Goal: Task Accomplishment & Management: Complete application form

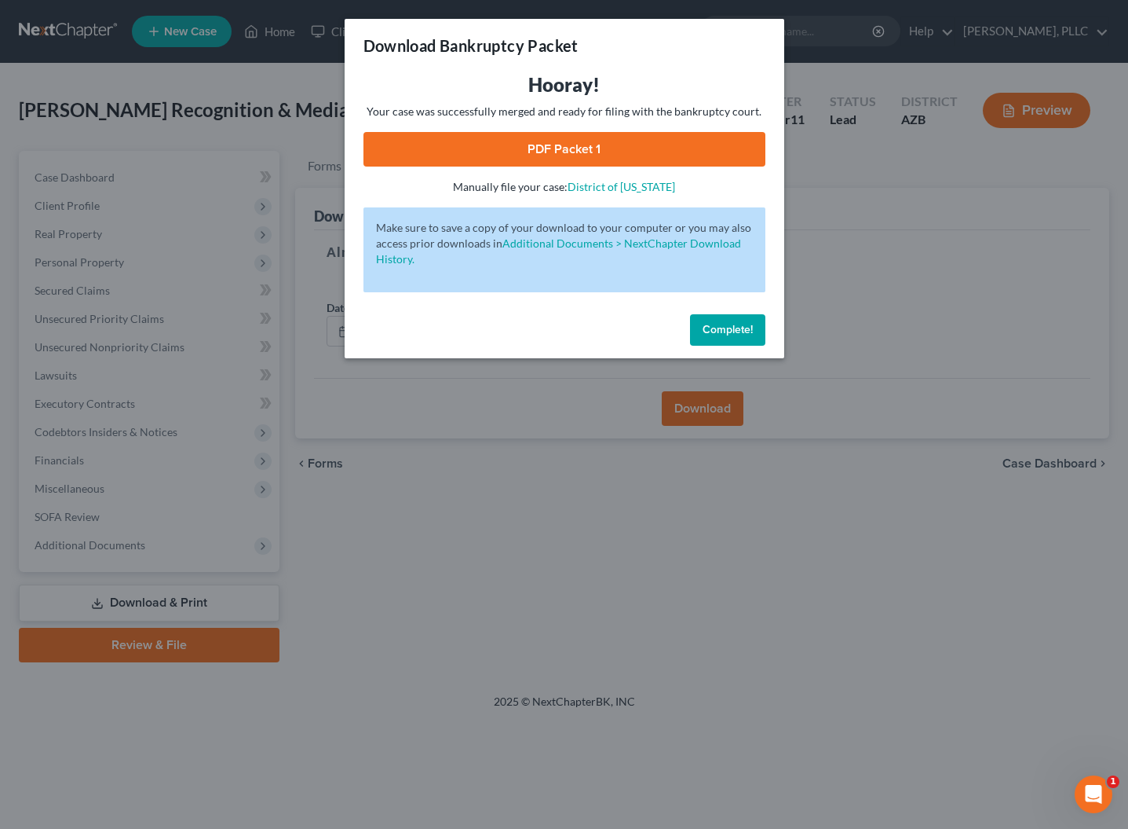
click at [719, 331] on span "Complete!" at bounding box center [728, 329] width 50 height 13
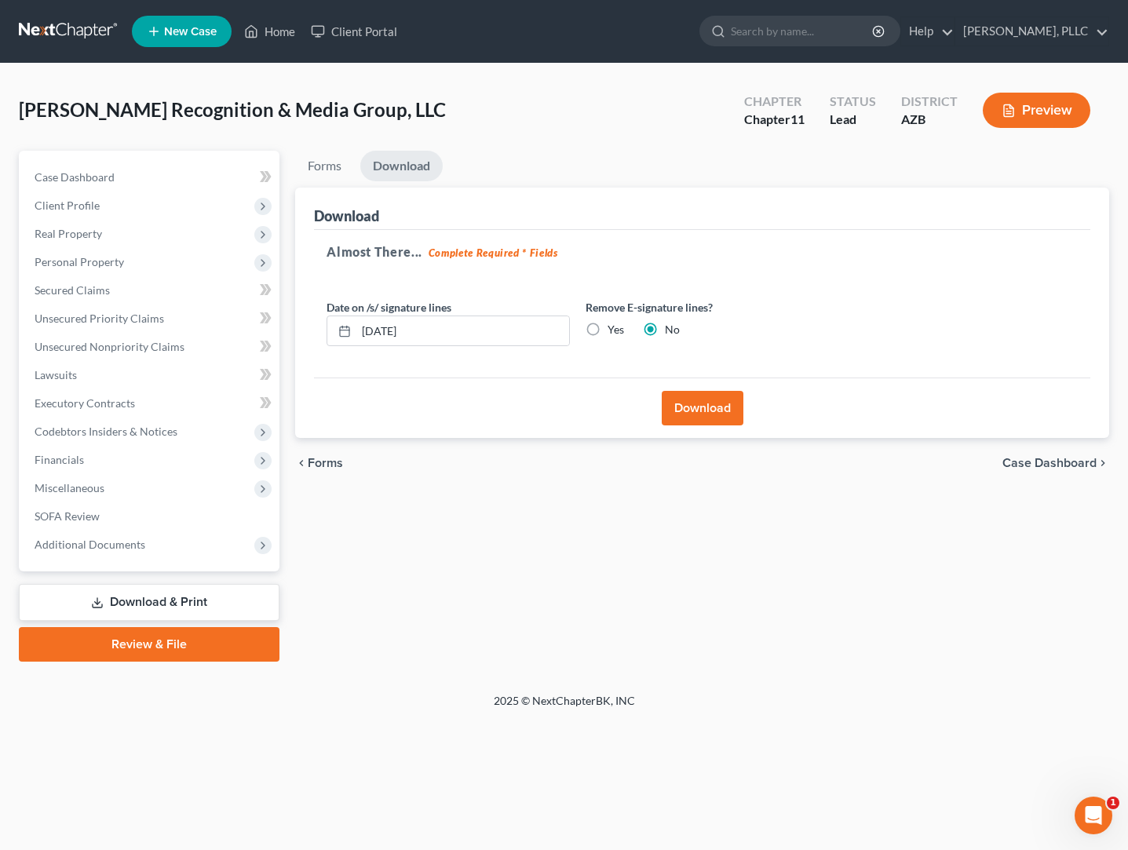
click at [88, 31] on link at bounding box center [69, 31] width 101 height 28
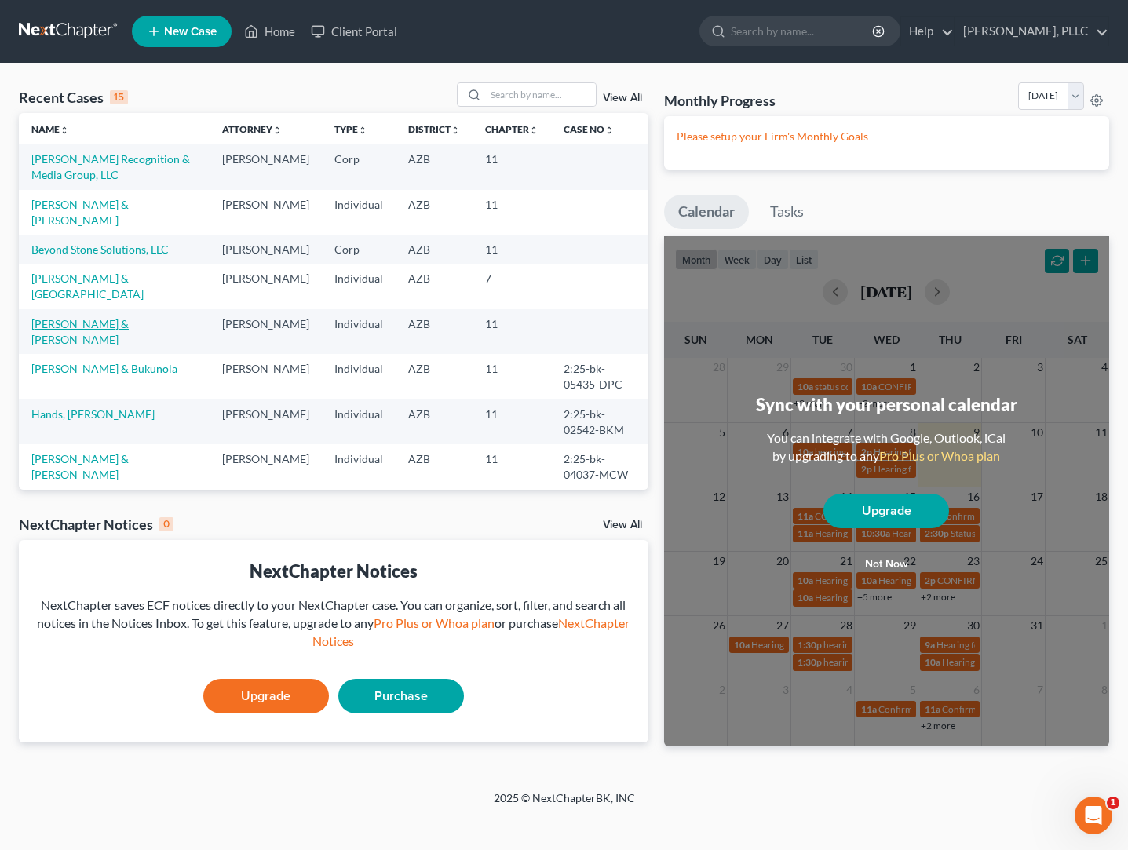
click at [97, 342] on link "[PERSON_NAME] & [PERSON_NAME]" at bounding box center [79, 331] width 97 height 29
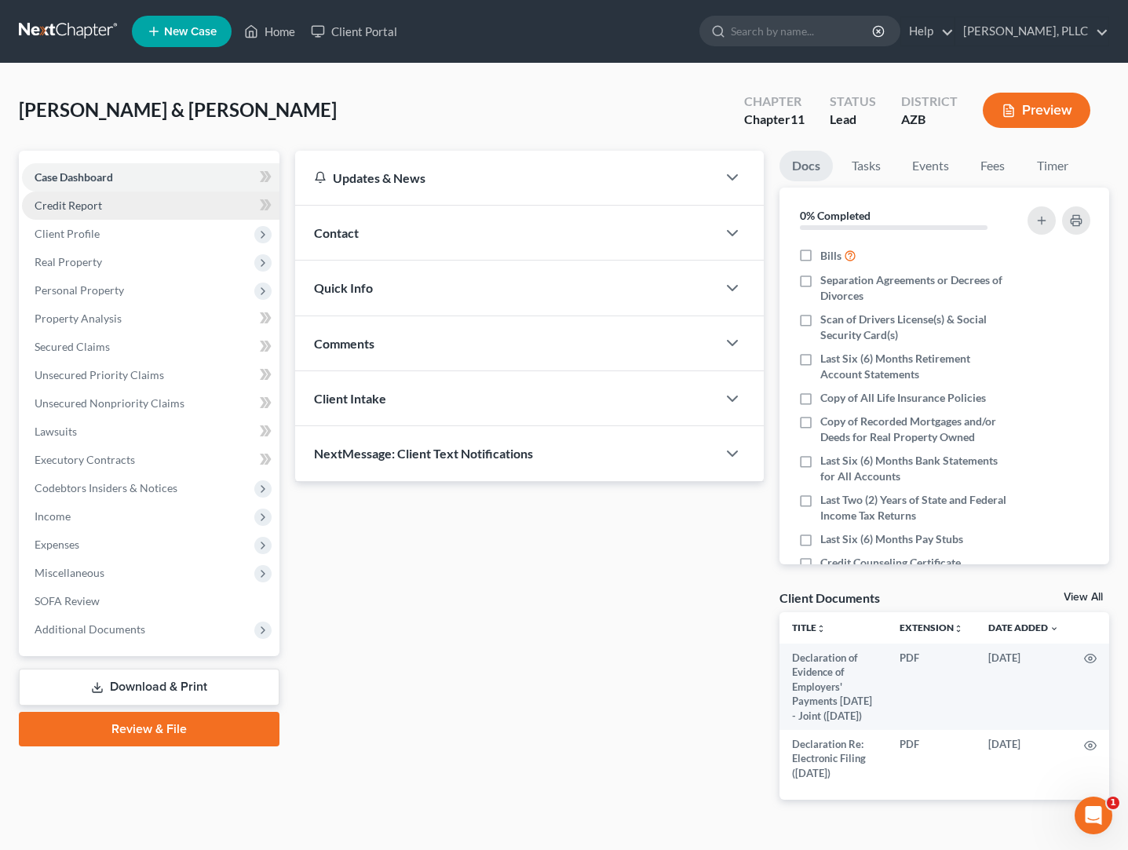
click at [87, 211] on span "Credit Report" at bounding box center [69, 205] width 68 height 13
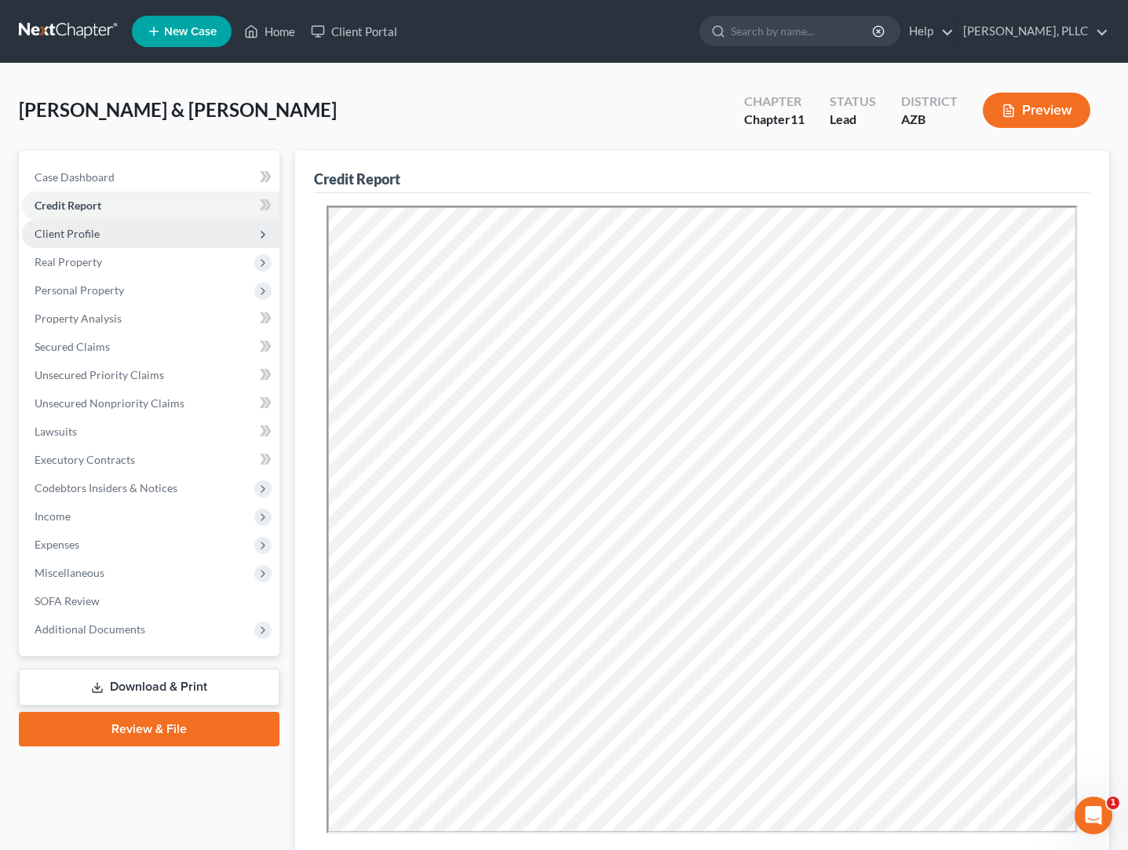
click at [82, 236] on span "Client Profile" at bounding box center [67, 233] width 65 height 13
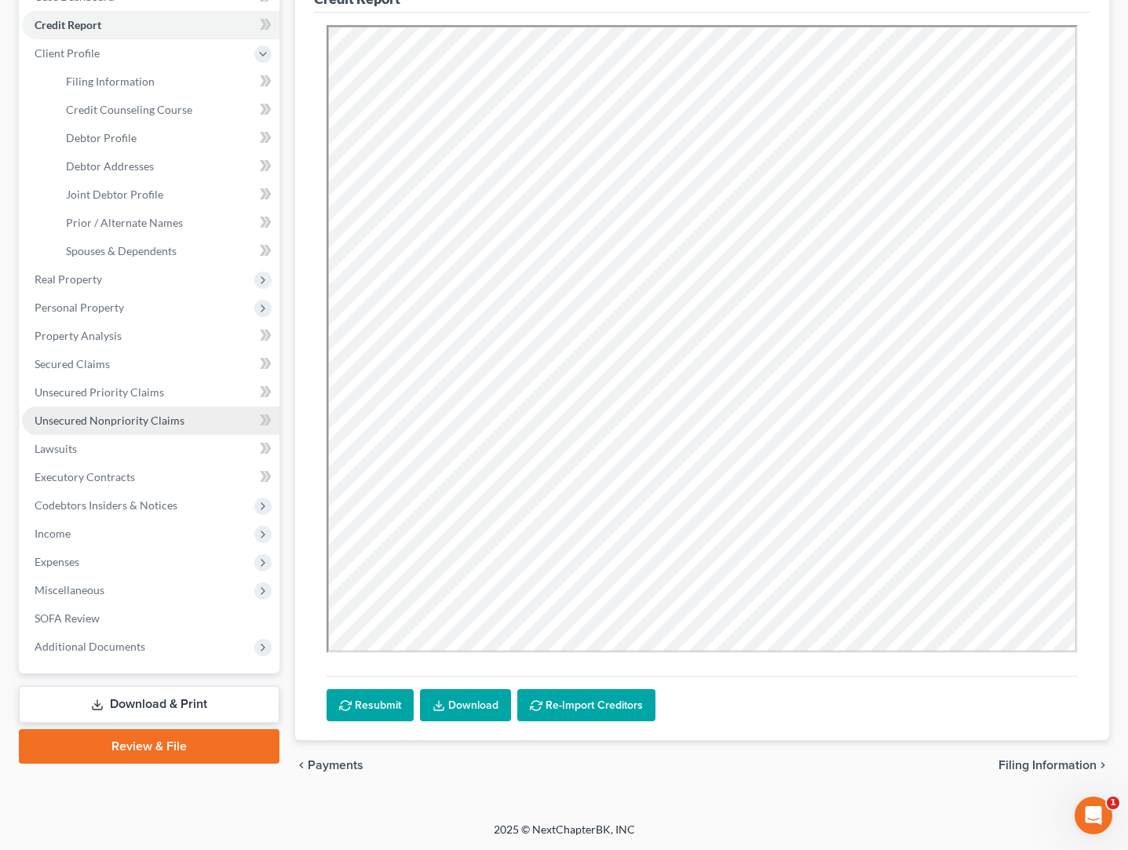
scroll to position [181, 0]
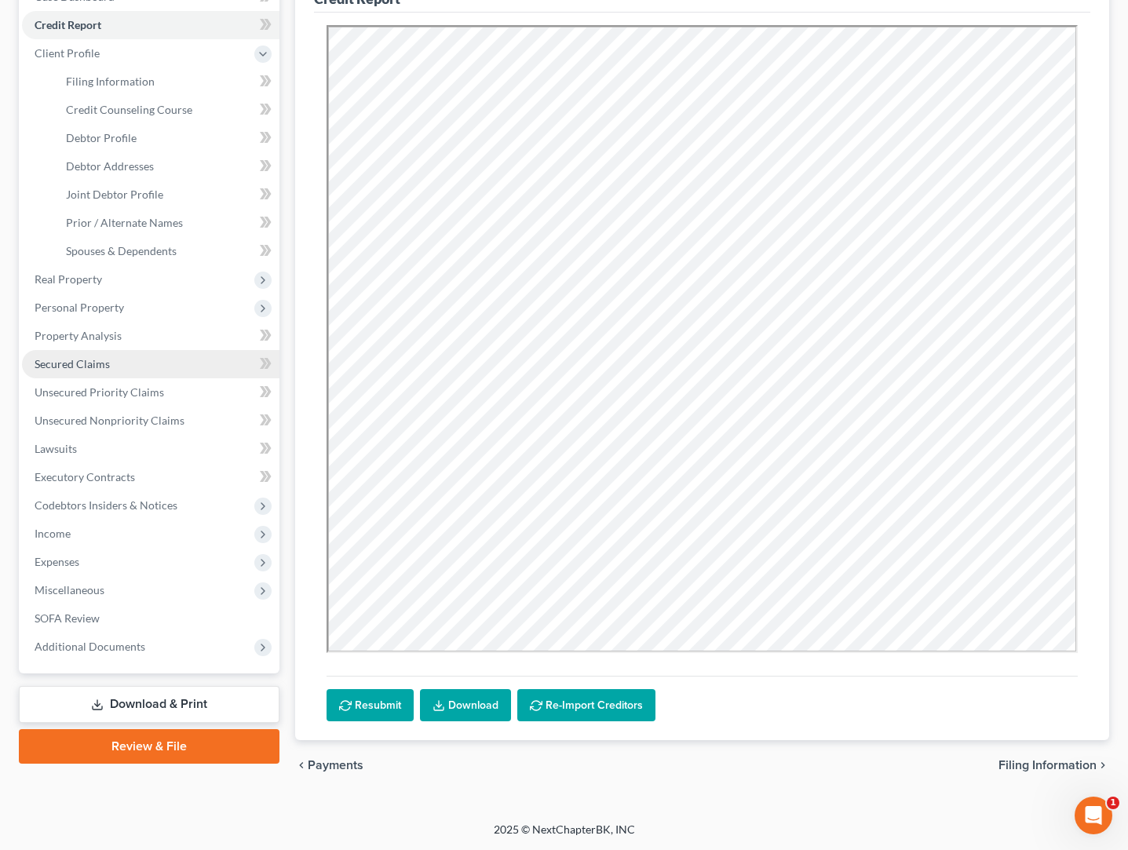
click at [71, 360] on span "Secured Claims" at bounding box center [72, 363] width 75 height 13
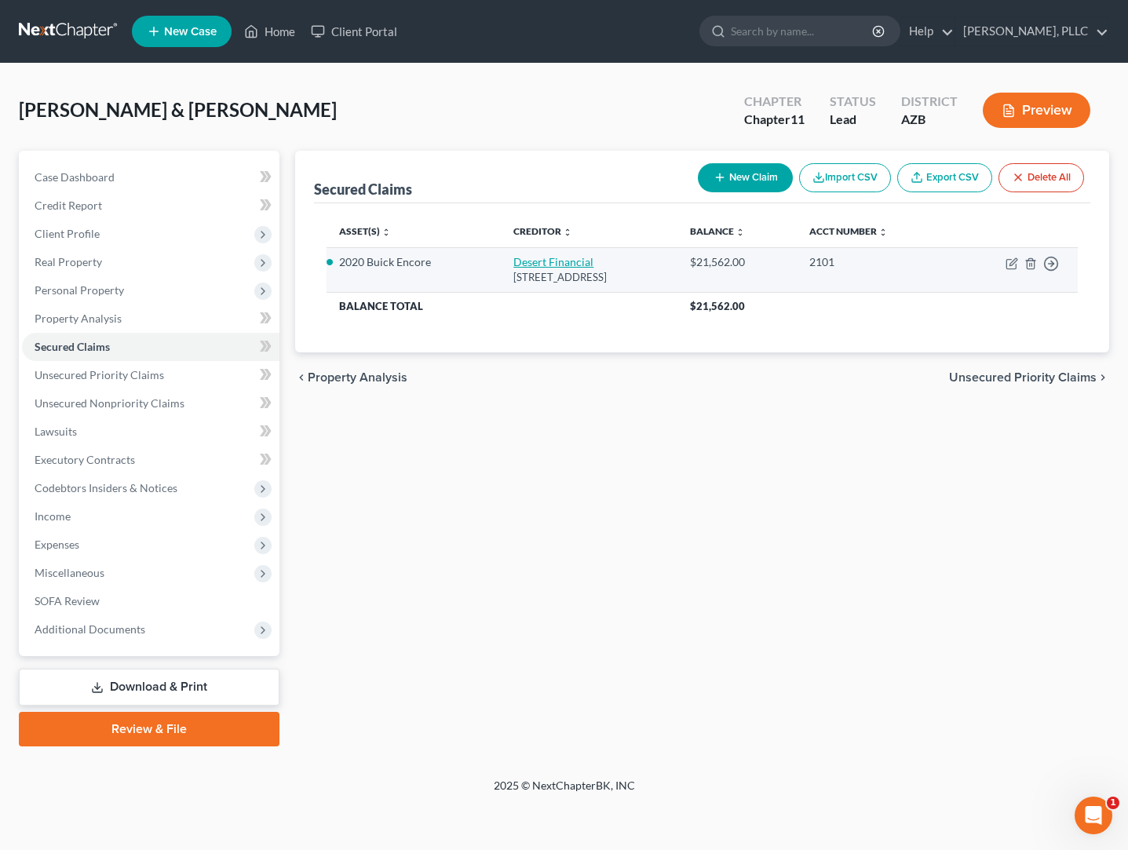
click at [550, 268] on link "Desert Financial" at bounding box center [554, 261] width 80 height 13
select select "3"
select select "2"
select select "1"
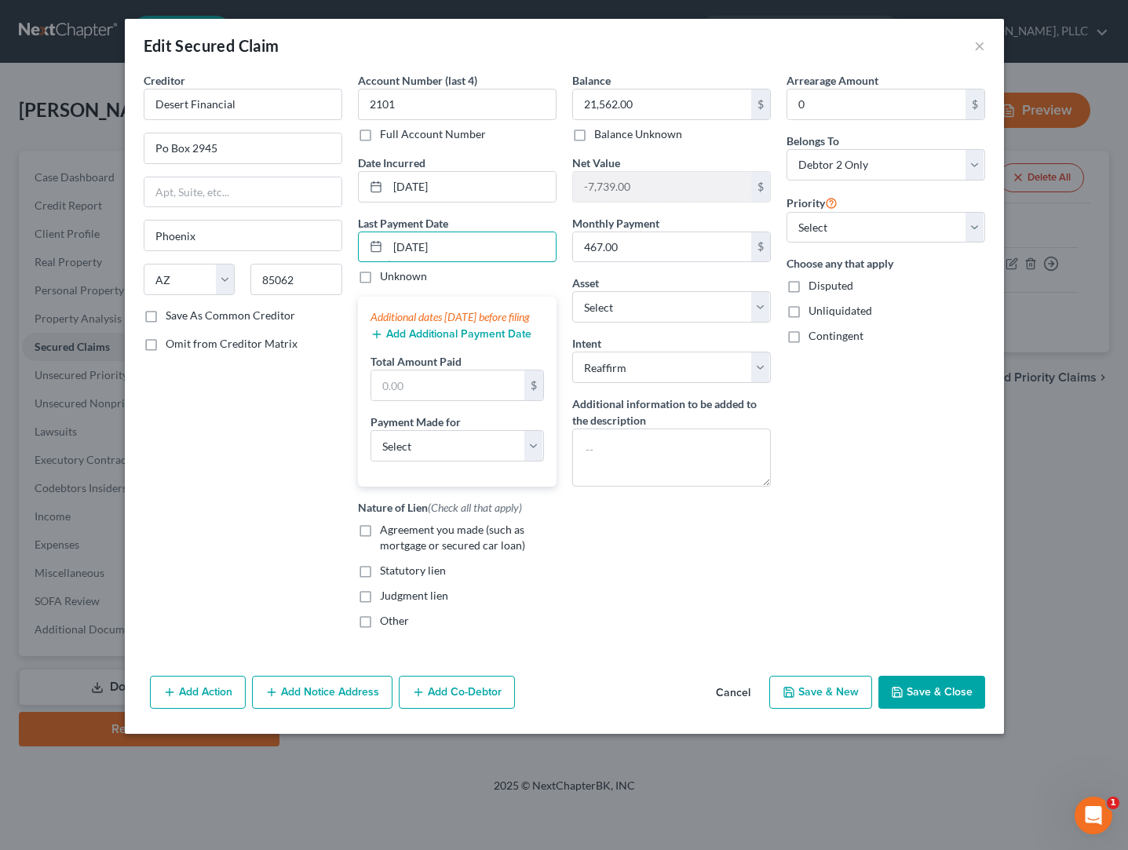
type input "[DATE]"
click at [457, 341] on button "Add Additional Payment Date" at bounding box center [451, 334] width 161 height 13
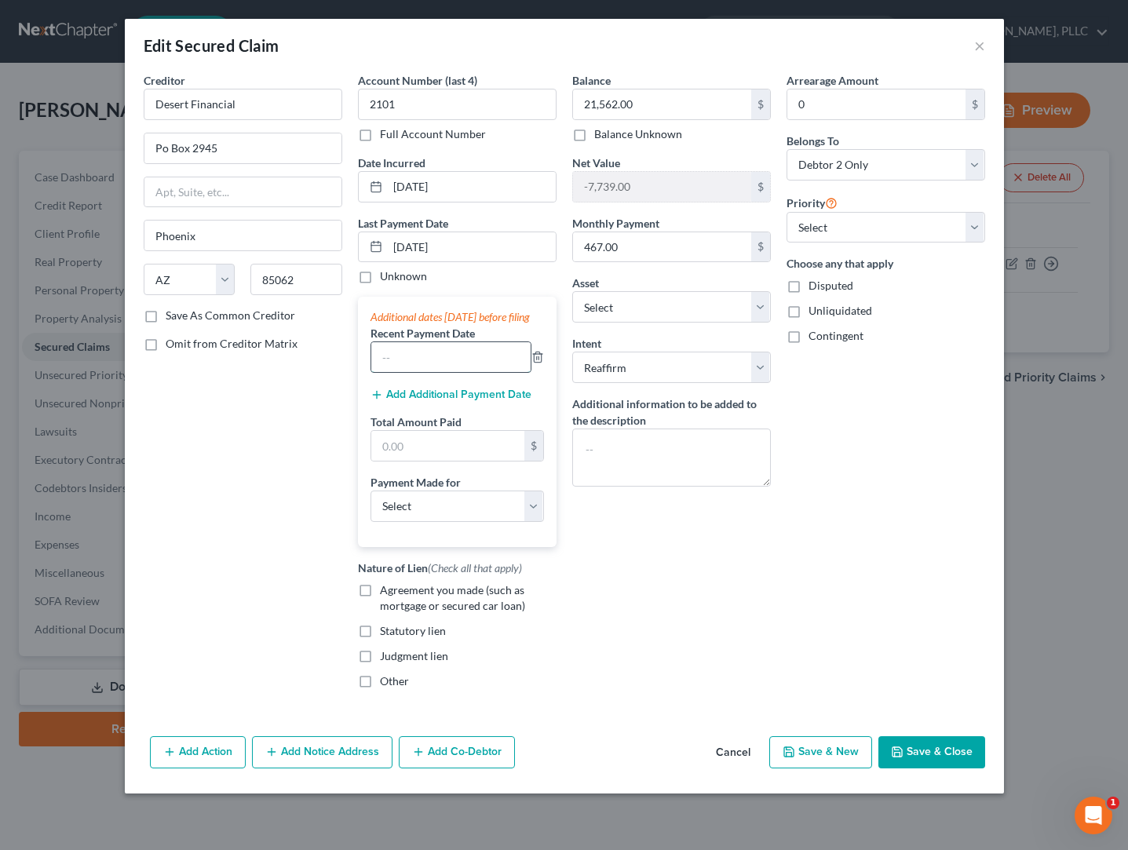
click at [438, 361] on input "text" at bounding box center [450, 357] width 159 height 30
type input "[DATE]"
click at [443, 401] on button "Add Additional Payment Date" at bounding box center [451, 395] width 161 height 13
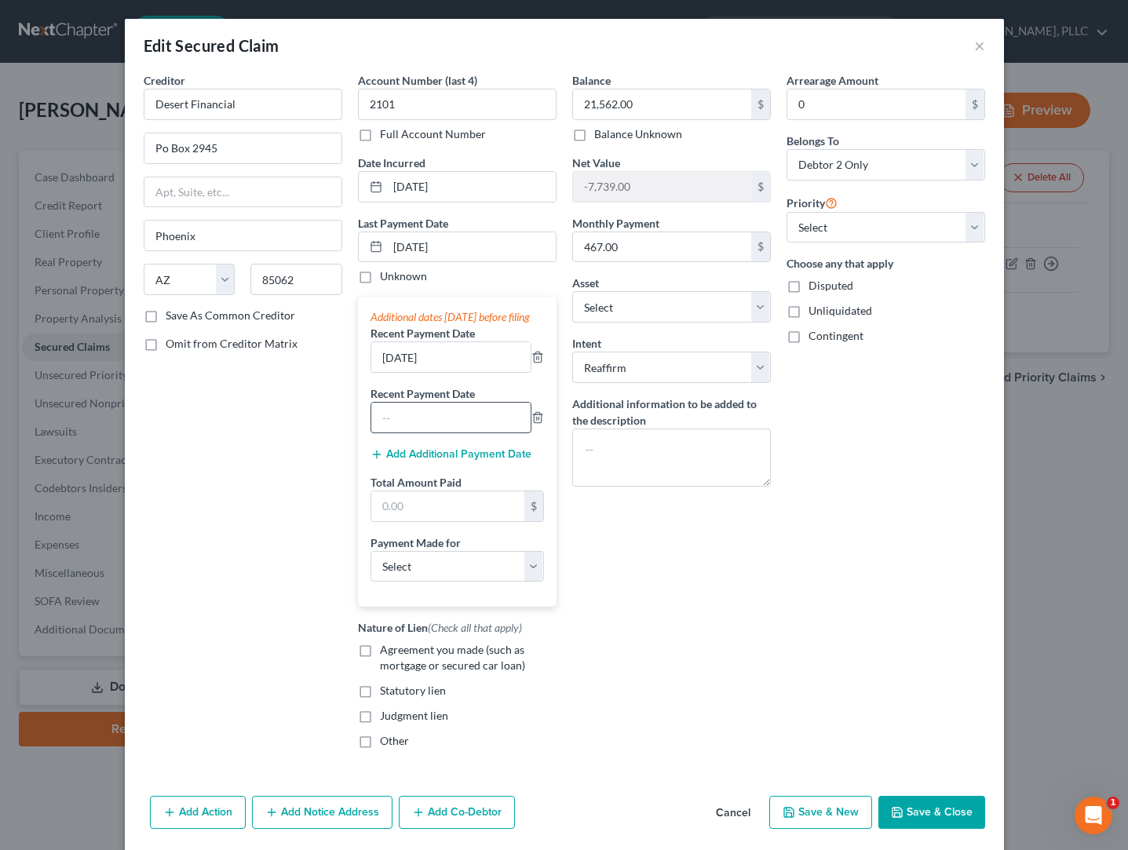
click at [433, 431] on input "text" at bounding box center [450, 418] width 159 height 30
type input "[DATE]"
click at [430, 521] on input "text" at bounding box center [447, 507] width 153 height 30
type input "1,402.86"
select select "0"
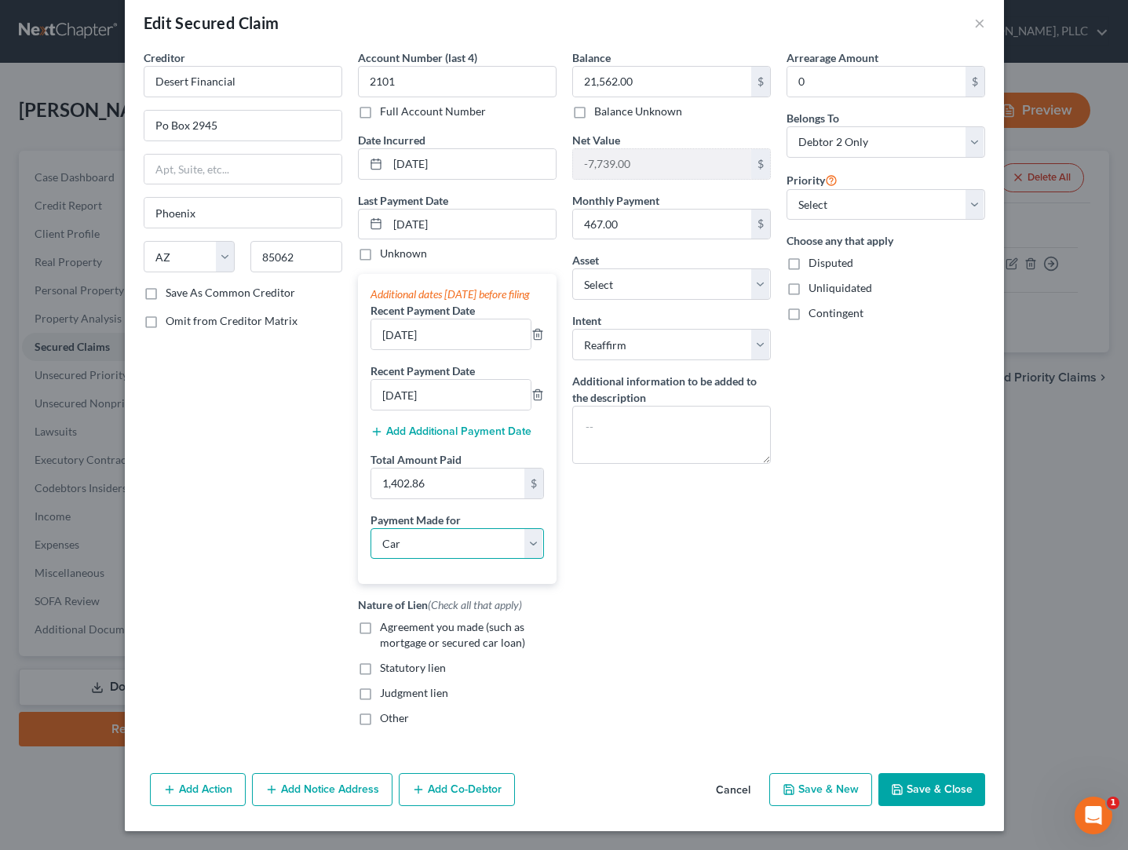
scroll to position [38, 0]
click at [902, 791] on icon "button" at bounding box center [897, 790] width 13 height 13
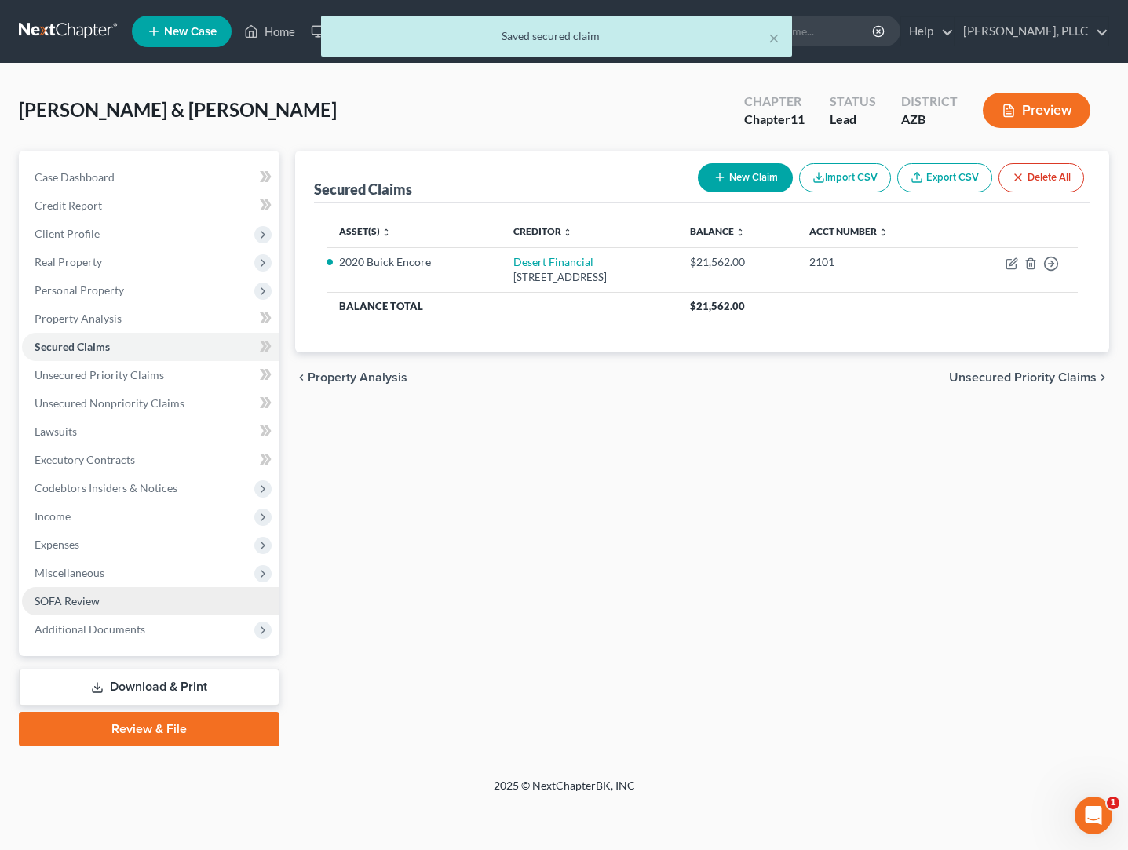
click at [64, 591] on link "SOFA Review" at bounding box center [151, 601] width 258 height 28
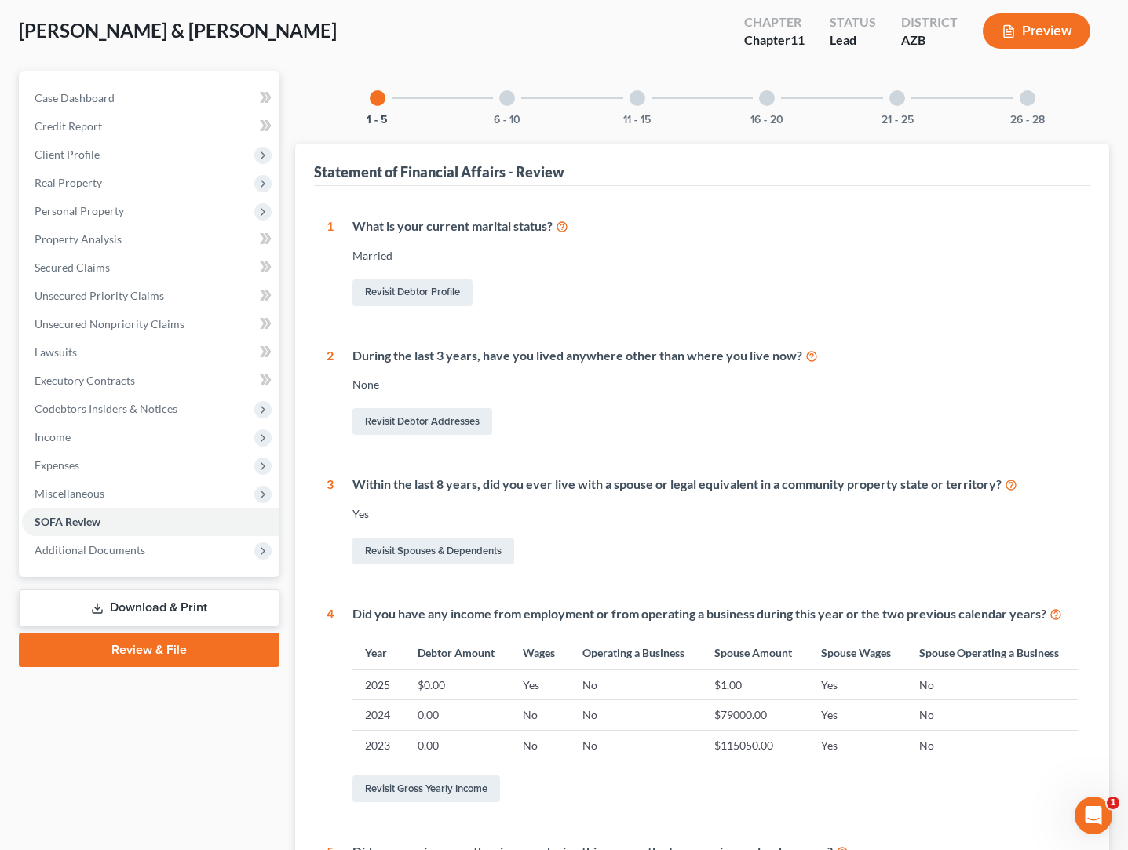
scroll to position [85, 0]
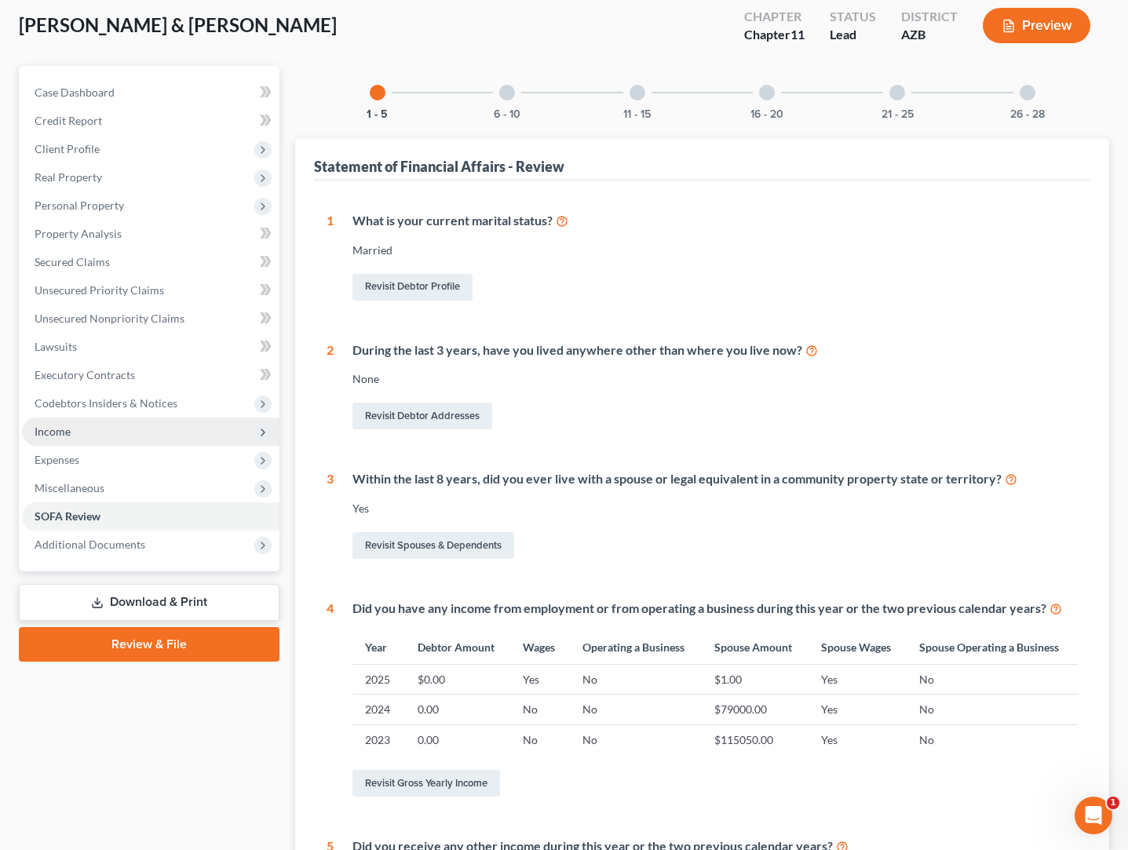
click at [67, 437] on span "Income" at bounding box center [53, 431] width 36 height 13
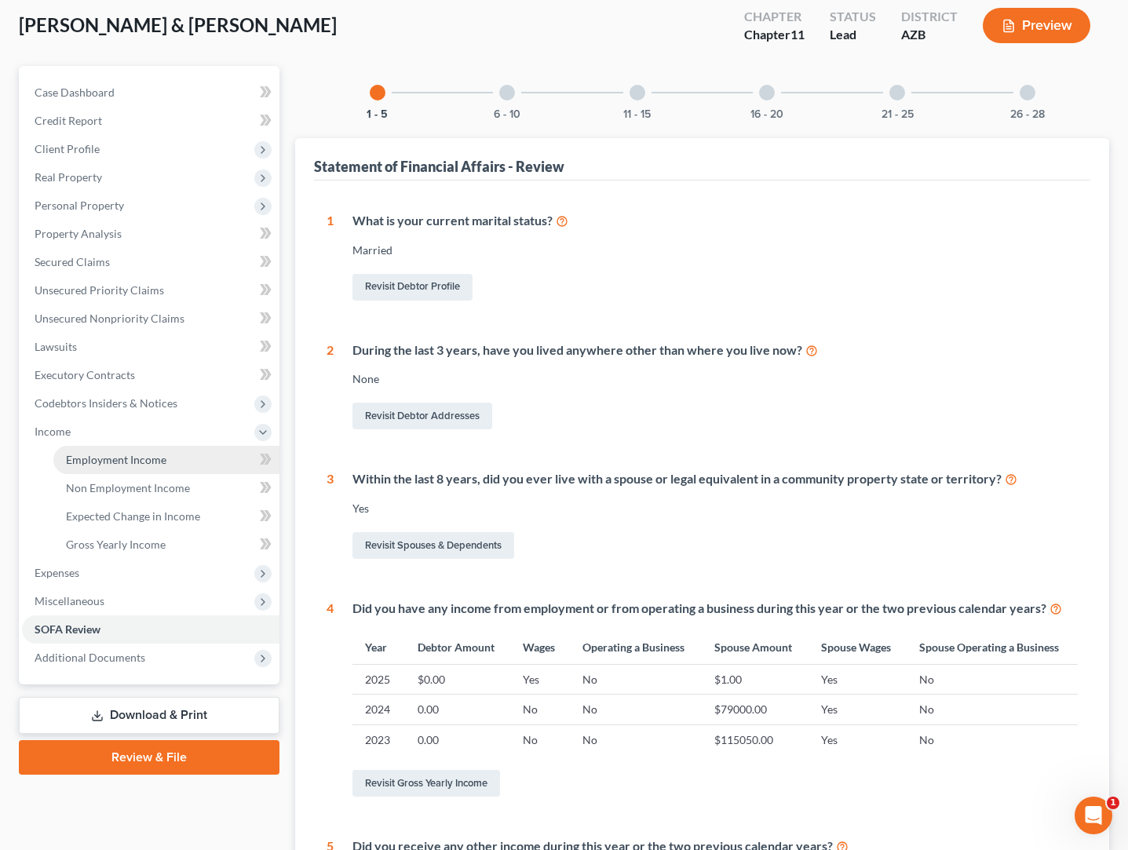
click at [110, 457] on span "Employment Income" at bounding box center [116, 459] width 101 height 13
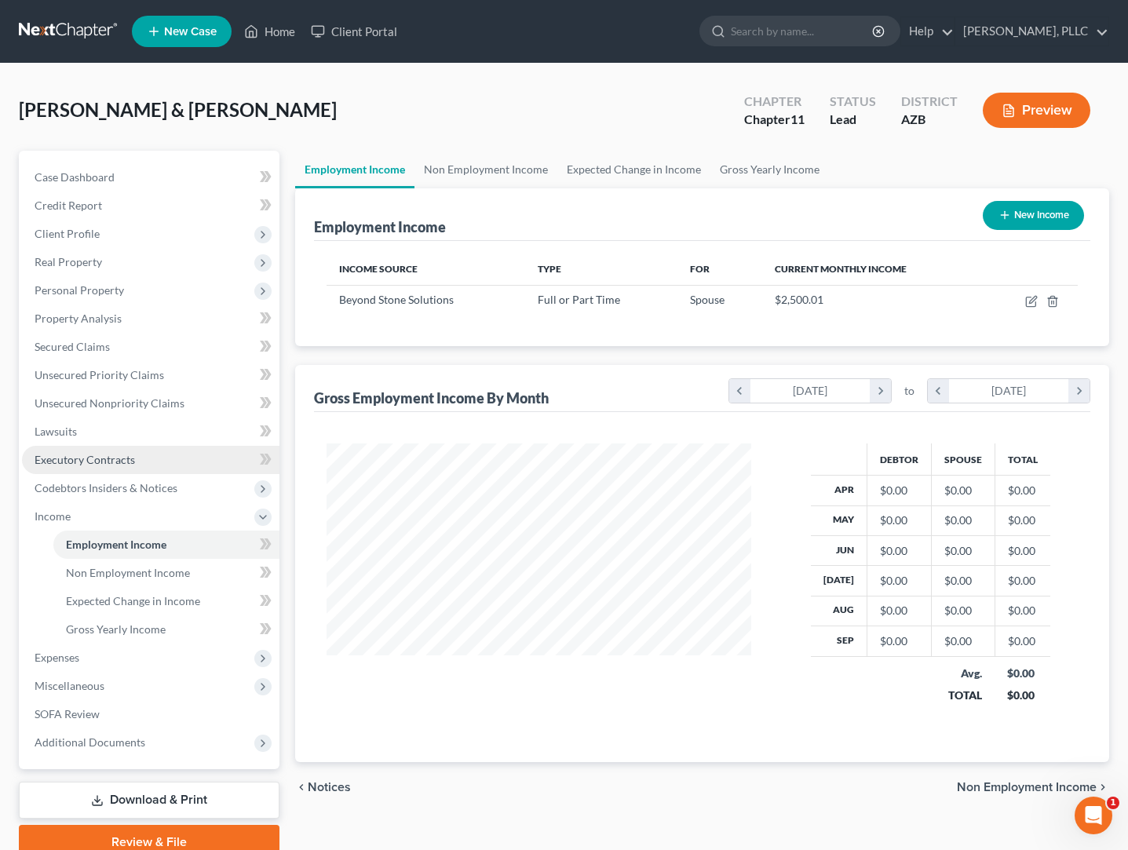
scroll to position [281, 457]
click at [1035, 298] on icon "button" at bounding box center [1032, 301] width 13 height 13
select select "0"
select select "3"
select select "2"
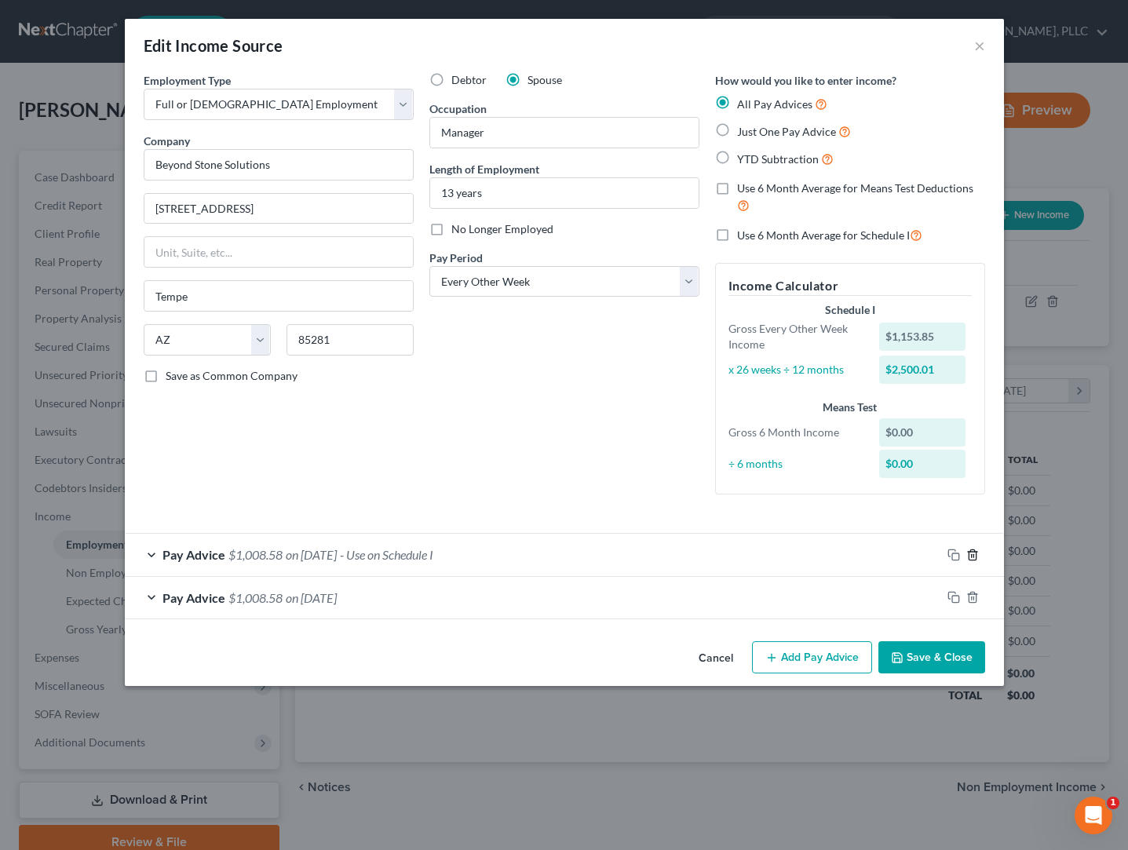
click at [973, 552] on icon "button" at bounding box center [973, 555] width 13 height 13
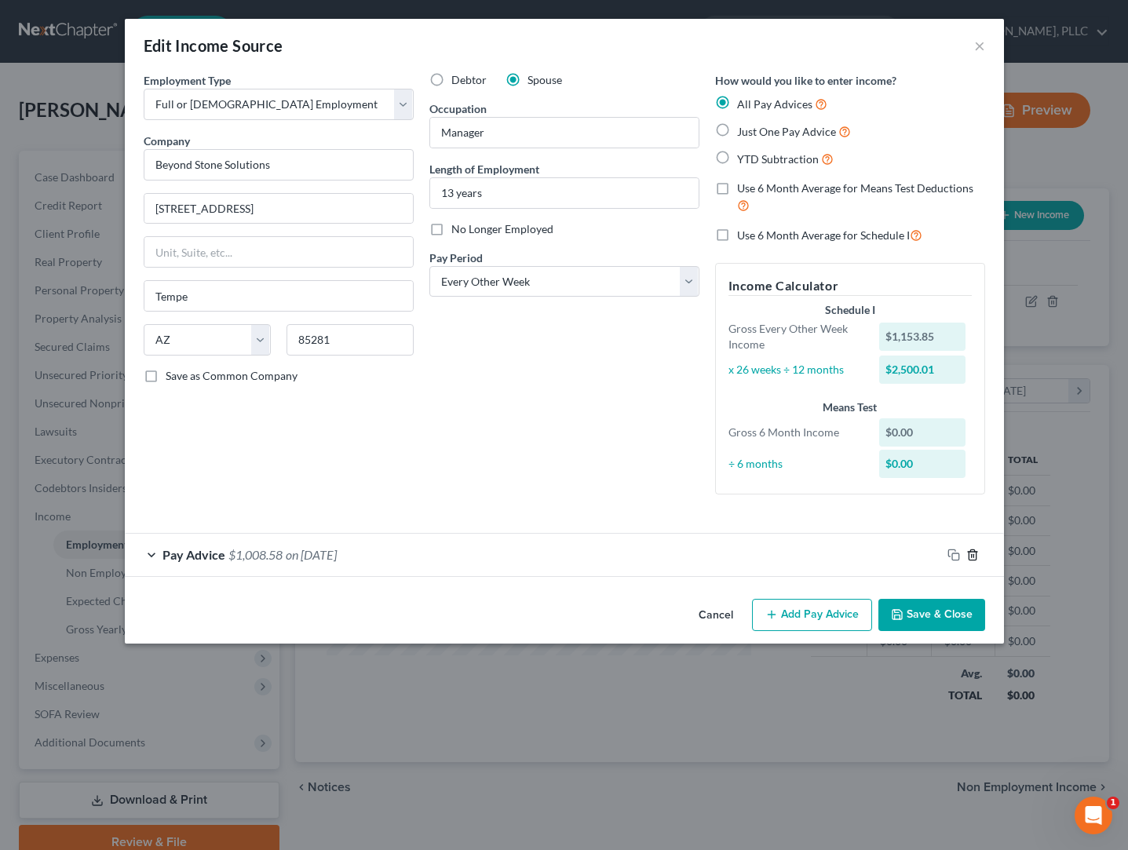
click at [972, 553] on icon "button" at bounding box center [973, 555] width 13 height 13
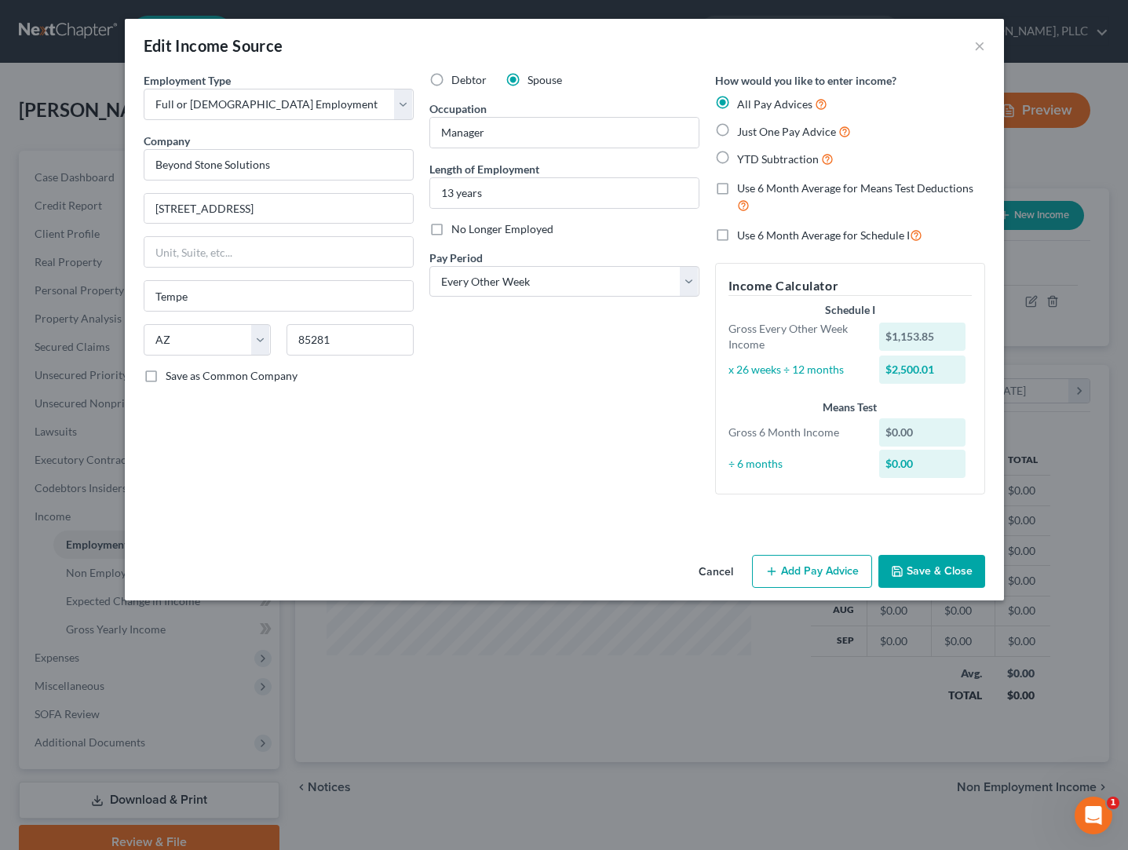
click at [797, 570] on button "Add Pay Advice" at bounding box center [812, 571] width 120 height 33
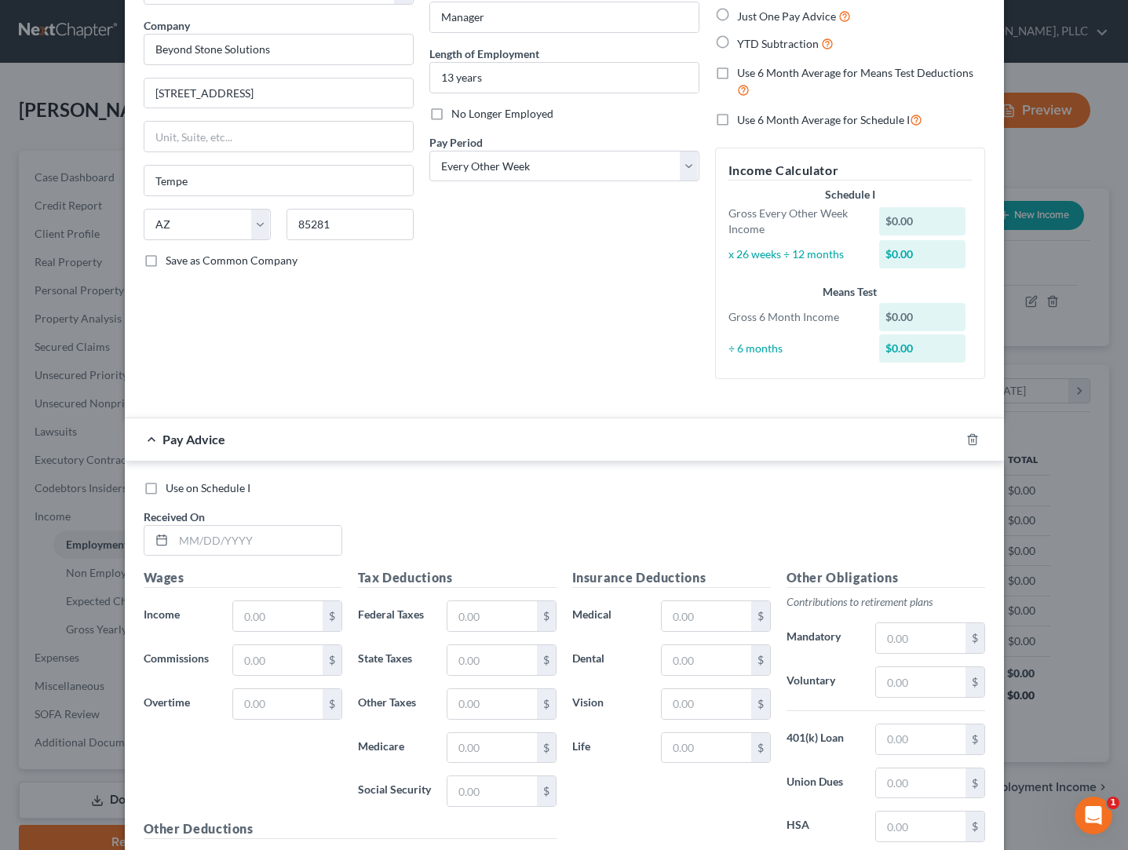
scroll to position [210, 0]
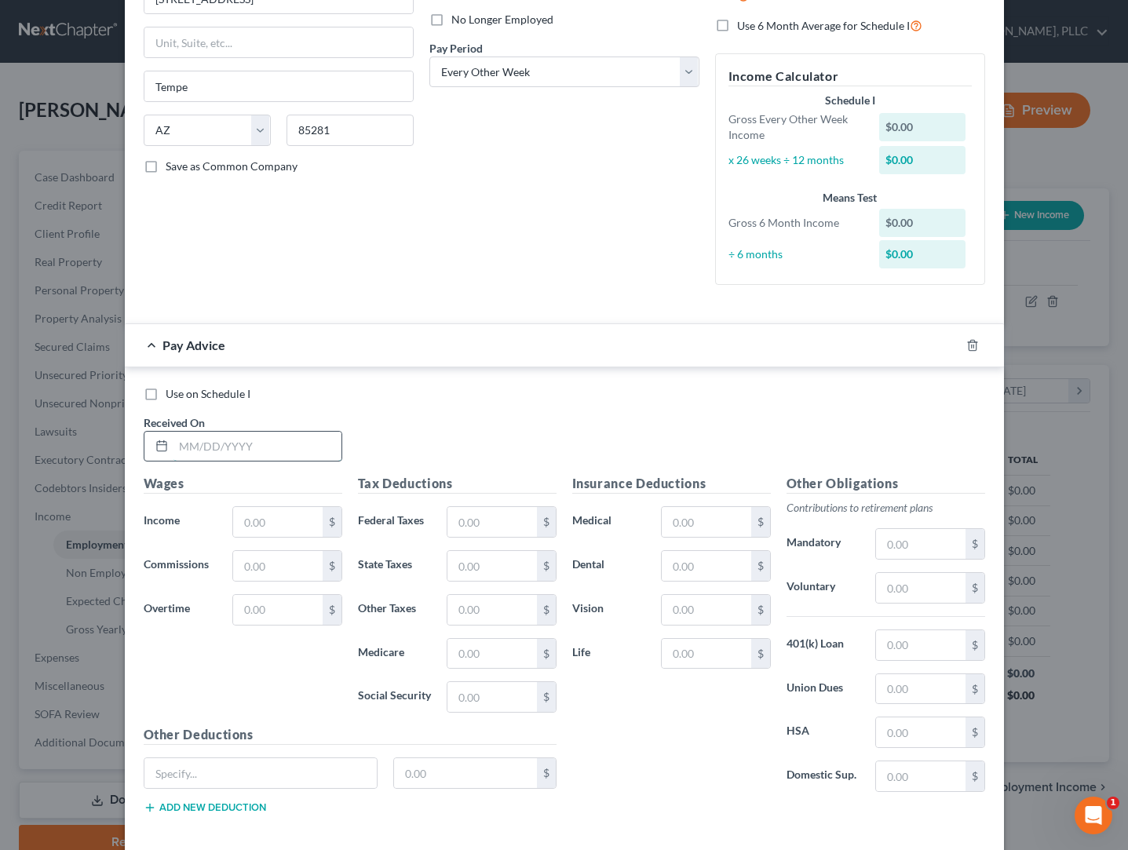
click at [293, 444] on input "text" at bounding box center [258, 447] width 168 height 30
type input "[DATE]"
click at [269, 531] on input "text" at bounding box center [277, 522] width 89 height 30
type input "1,153.85"
click at [466, 695] on input "text" at bounding box center [492, 697] width 89 height 30
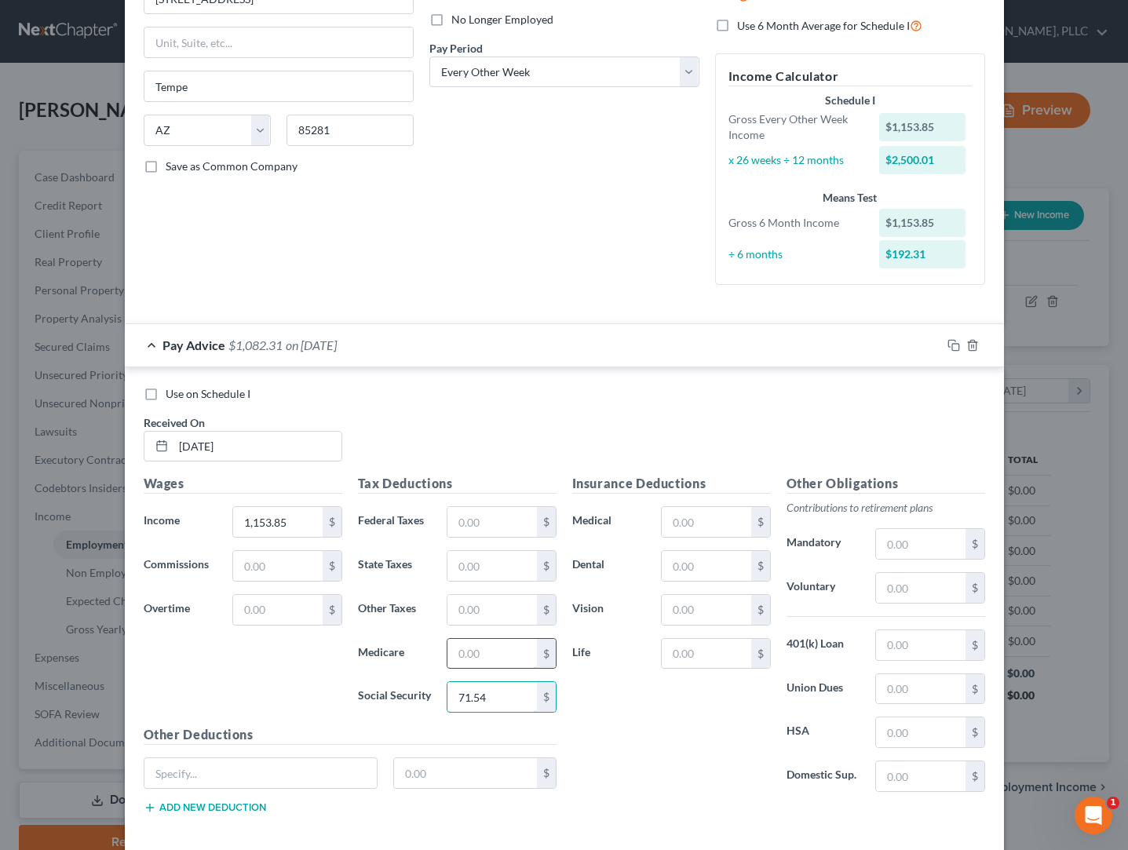
type input "71.54"
click at [465, 642] on input "text" at bounding box center [492, 654] width 89 height 30
type input "16.73"
type input "22.38"
click at [502, 521] on input "text" at bounding box center [492, 522] width 89 height 30
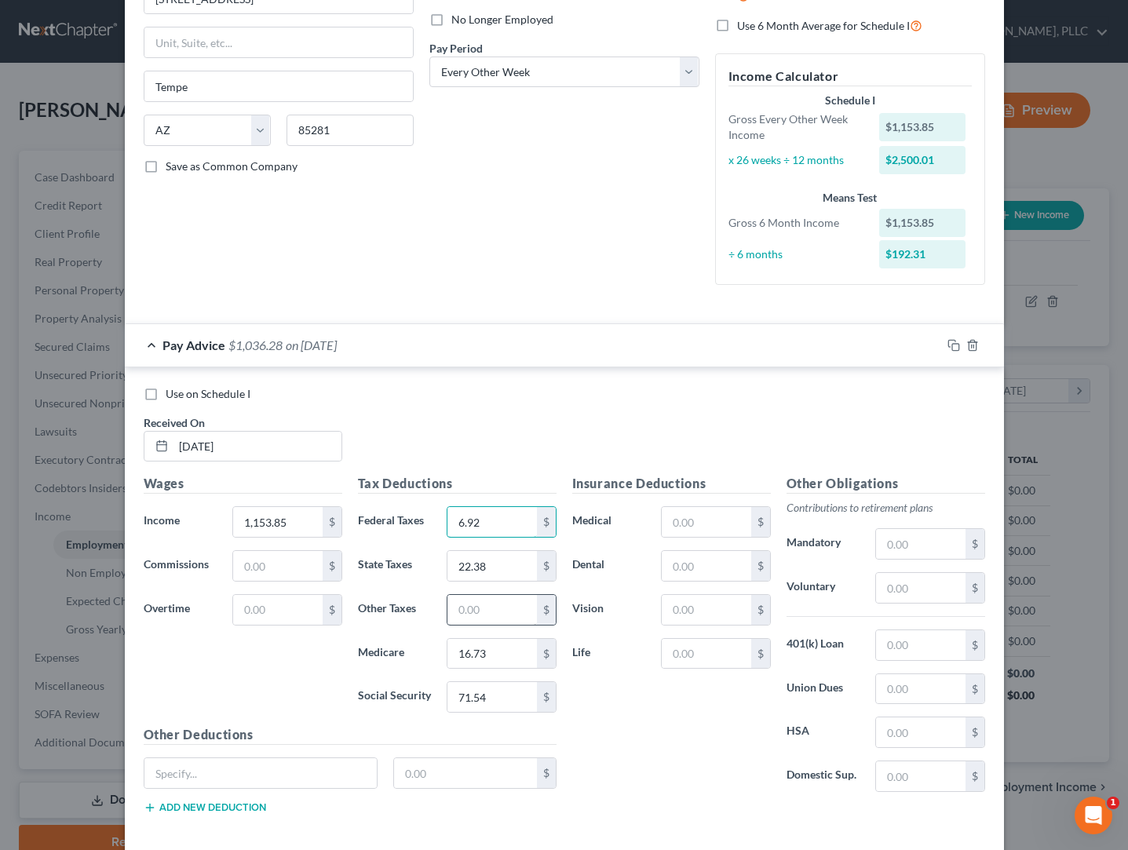
type input "6.92"
click at [496, 607] on input "text" at bounding box center [492, 610] width 89 height 30
click at [916, 583] on input "text" at bounding box center [920, 588] width 89 height 30
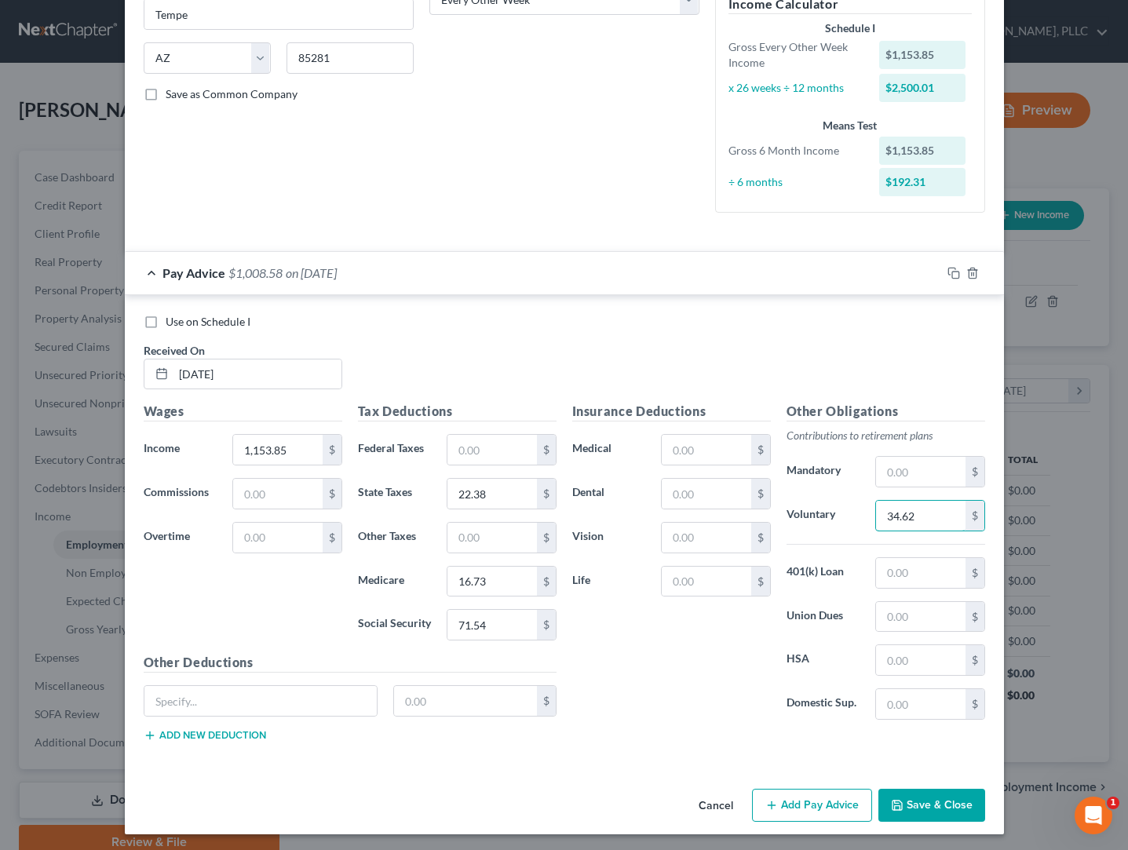
scroll to position [281, 0]
type input "34.62"
click at [798, 795] on button "Add Pay Advice" at bounding box center [812, 806] width 120 height 33
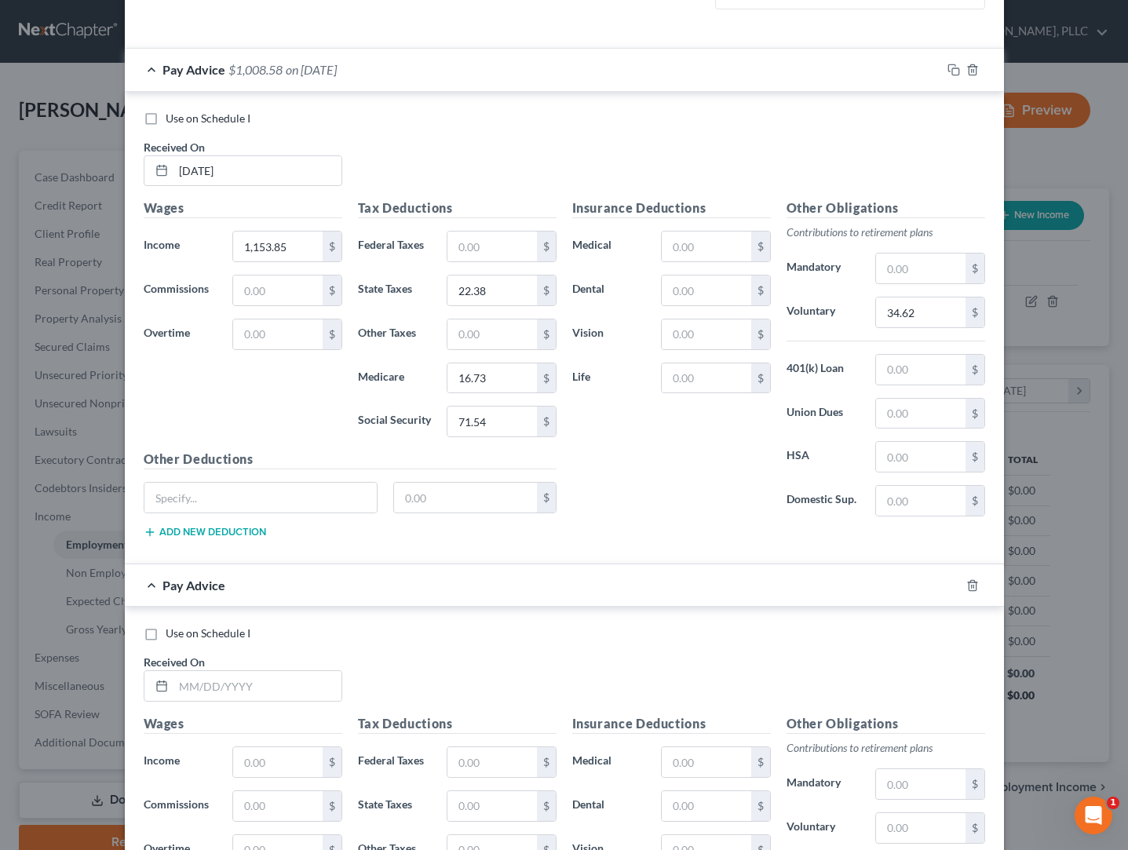
scroll to position [514, 0]
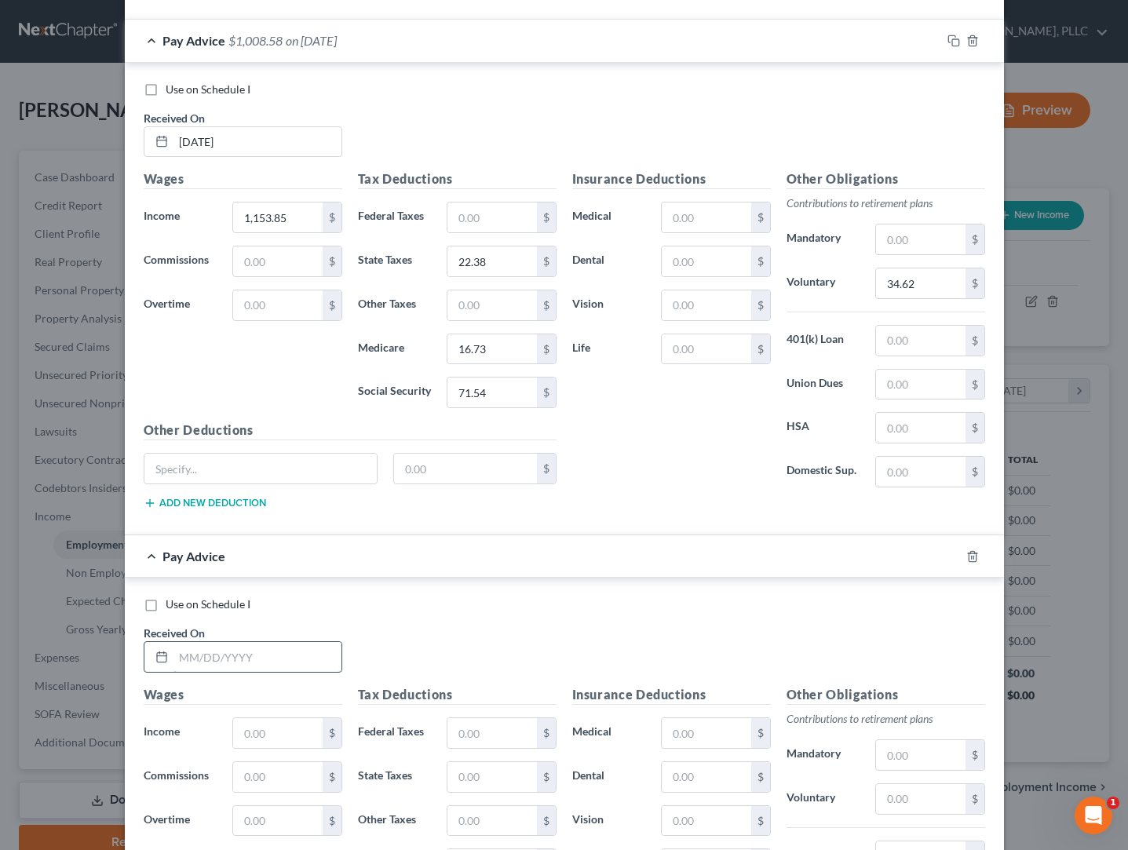
click at [252, 656] on input "text" at bounding box center [258, 657] width 168 height 30
type input "[DATE]"
click at [251, 719] on input "text" at bounding box center [277, 734] width 89 height 30
type input "1,153.85"
type input "22.38"
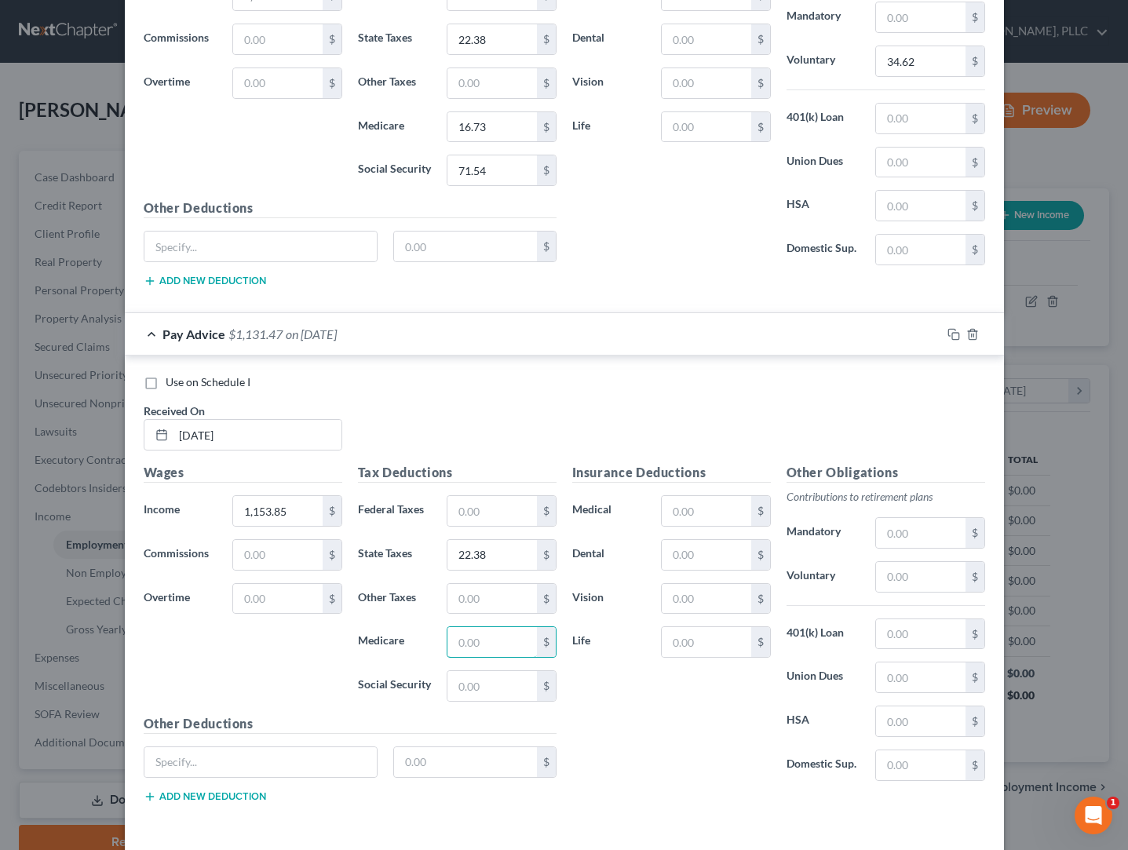
scroll to position [739, 0]
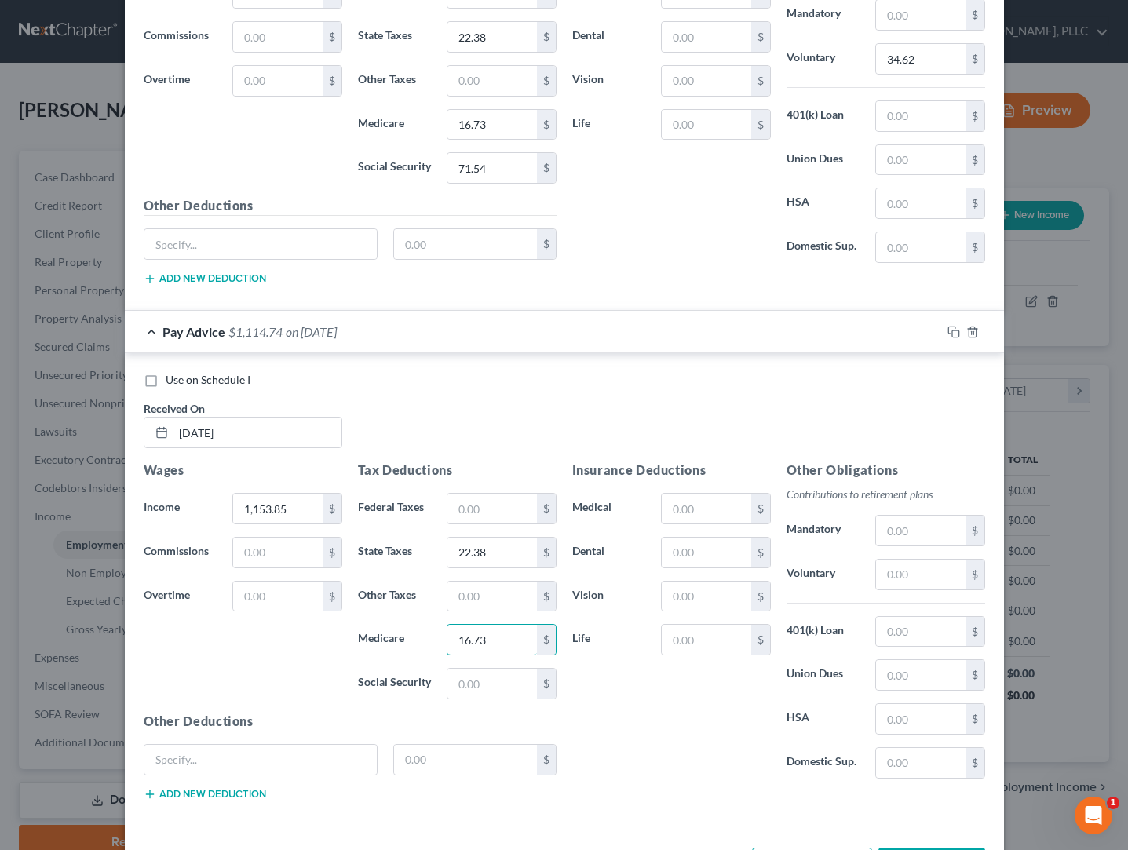
type input "16.73"
type input "71.54"
click at [658, 743] on div "Insurance Deductions Medical $ Dental $ Vision $ Life $" at bounding box center [672, 626] width 214 height 331
click at [905, 575] on input "text" at bounding box center [920, 575] width 89 height 30
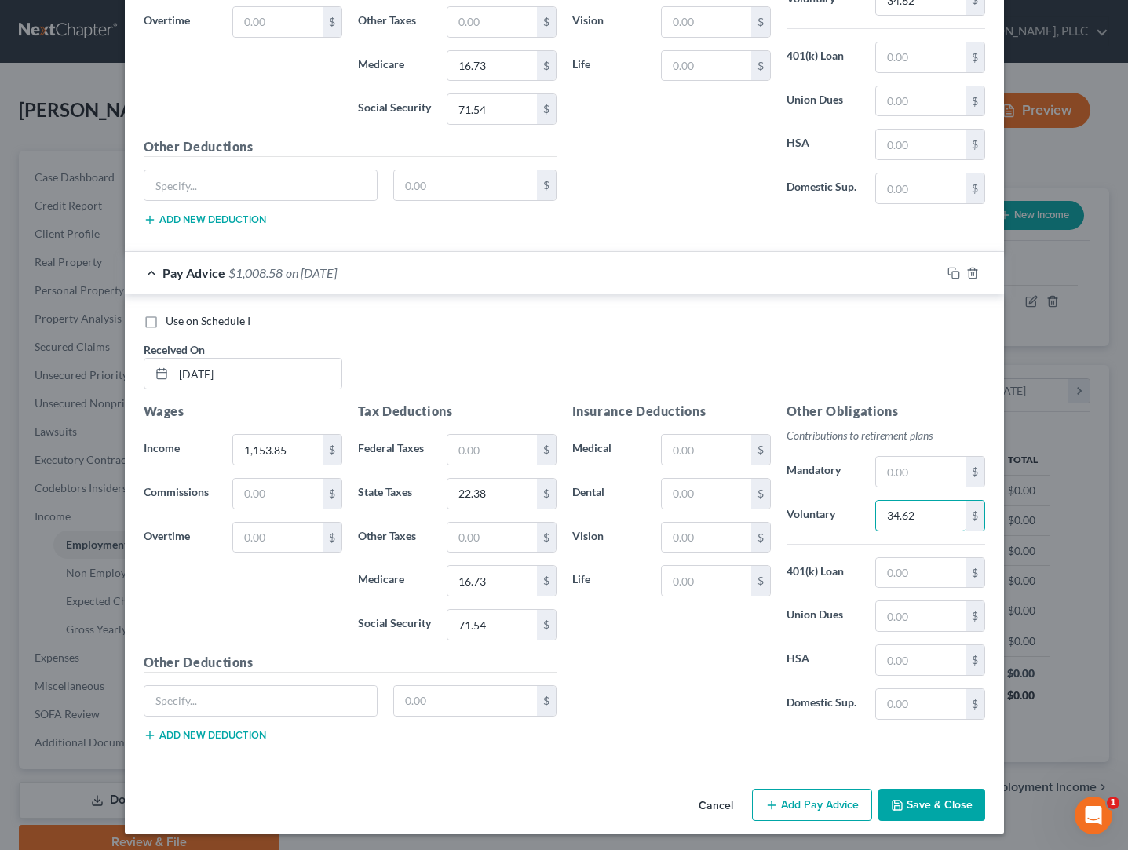
scroll to position [797, 0]
type input "34.62"
click at [946, 803] on button "Save & Close" at bounding box center [932, 806] width 107 height 33
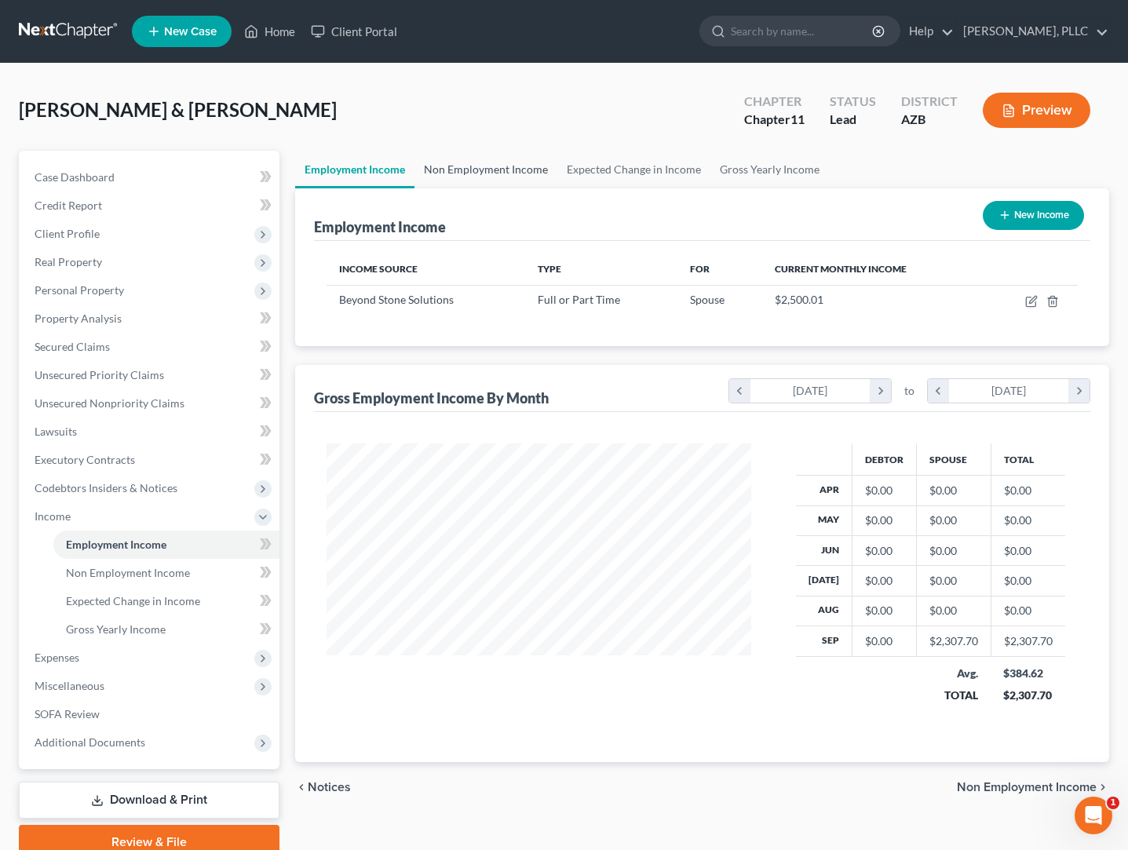
click at [484, 170] on link "Non Employment Income" at bounding box center [486, 170] width 143 height 38
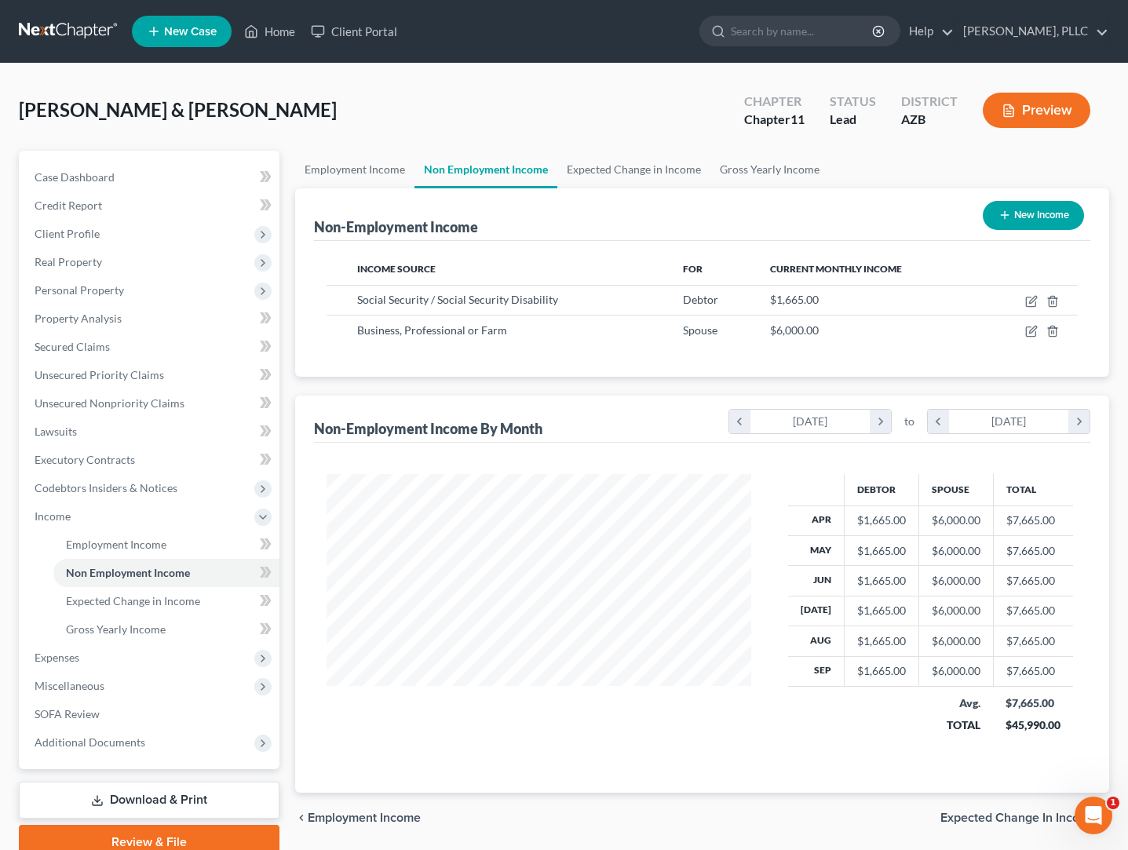
scroll to position [281, 457]
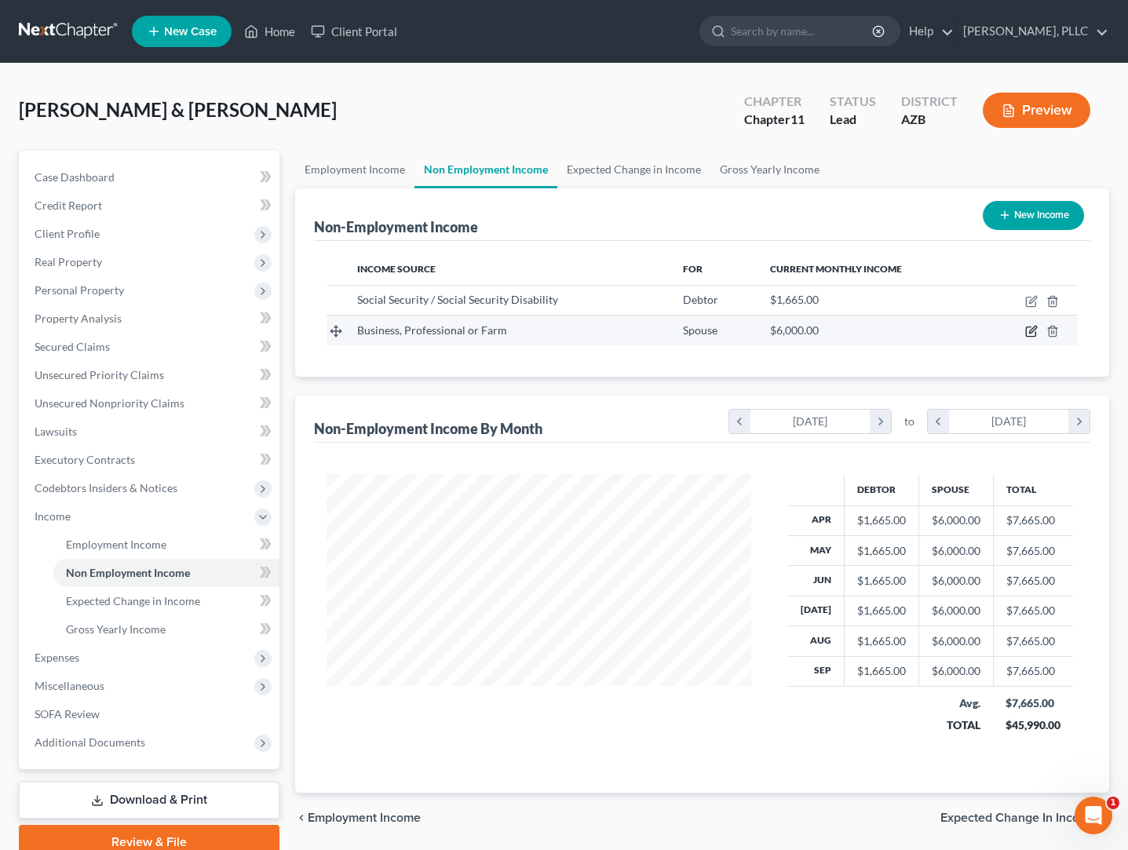
click at [1033, 329] on icon "button" at bounding box center [1033, 330] width 7 height 7
select select "10"
select select "0"
select select "3"
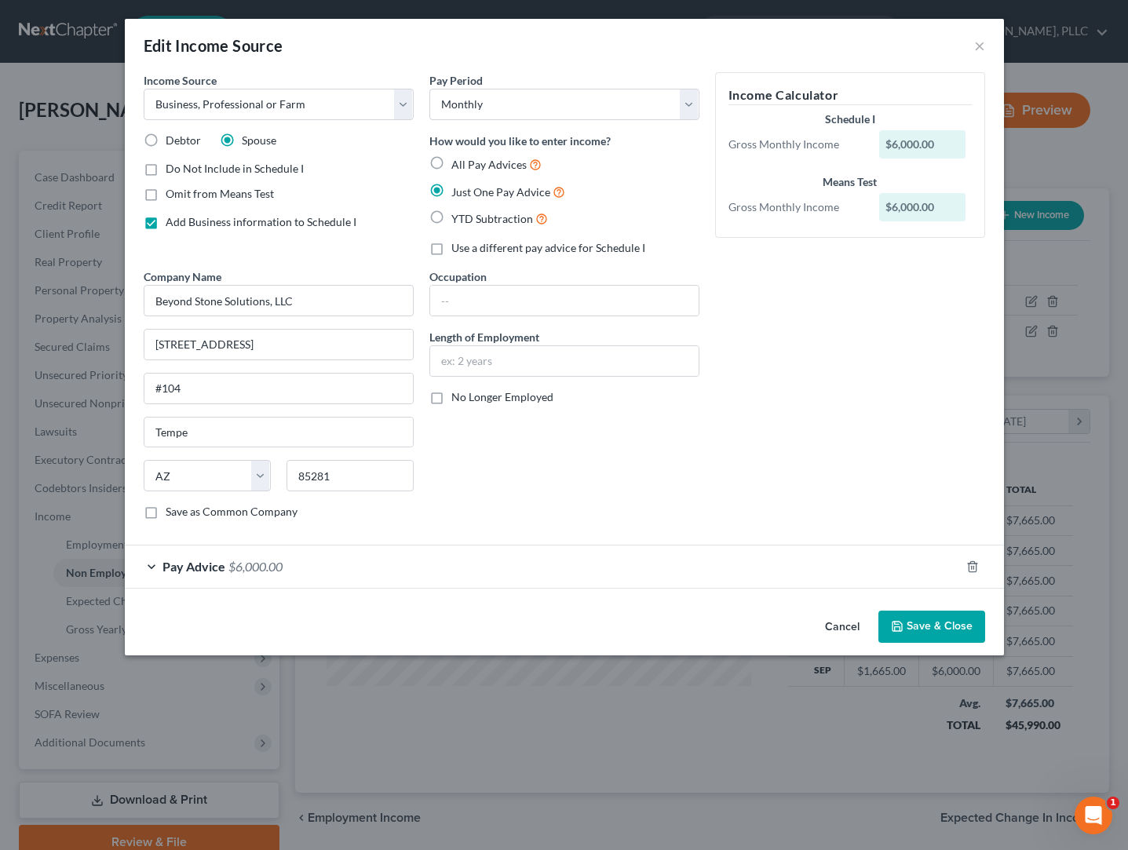
click at [473, 166] on span "All Pay Advices" at bounding box center [489, 164] width 75 height 13
click at [468, 166] on input "All Pay Advices" at bounding box center [463, 160] width 10 height 10
radio input "true"
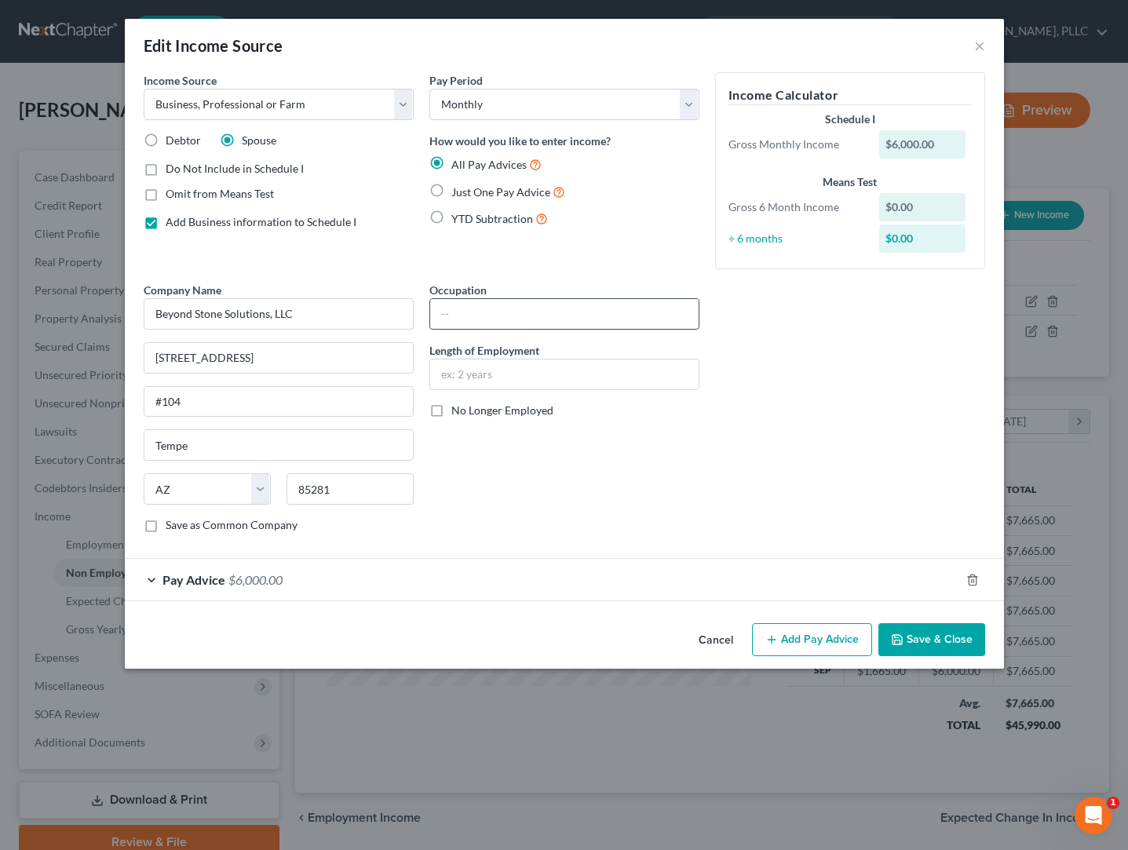
click at [453, 319] on input "text" at bounding box center [564, 314] width 269 height 30
type input "Owner"
click at [489, 192] on span "Just One Pay Advice" at bounding box center [501, 191] width 99 height 13
click at [468, 192] on input "Just One Pay Advice" at bounding box center [463, 188] width 10 height 10
radio input "true"
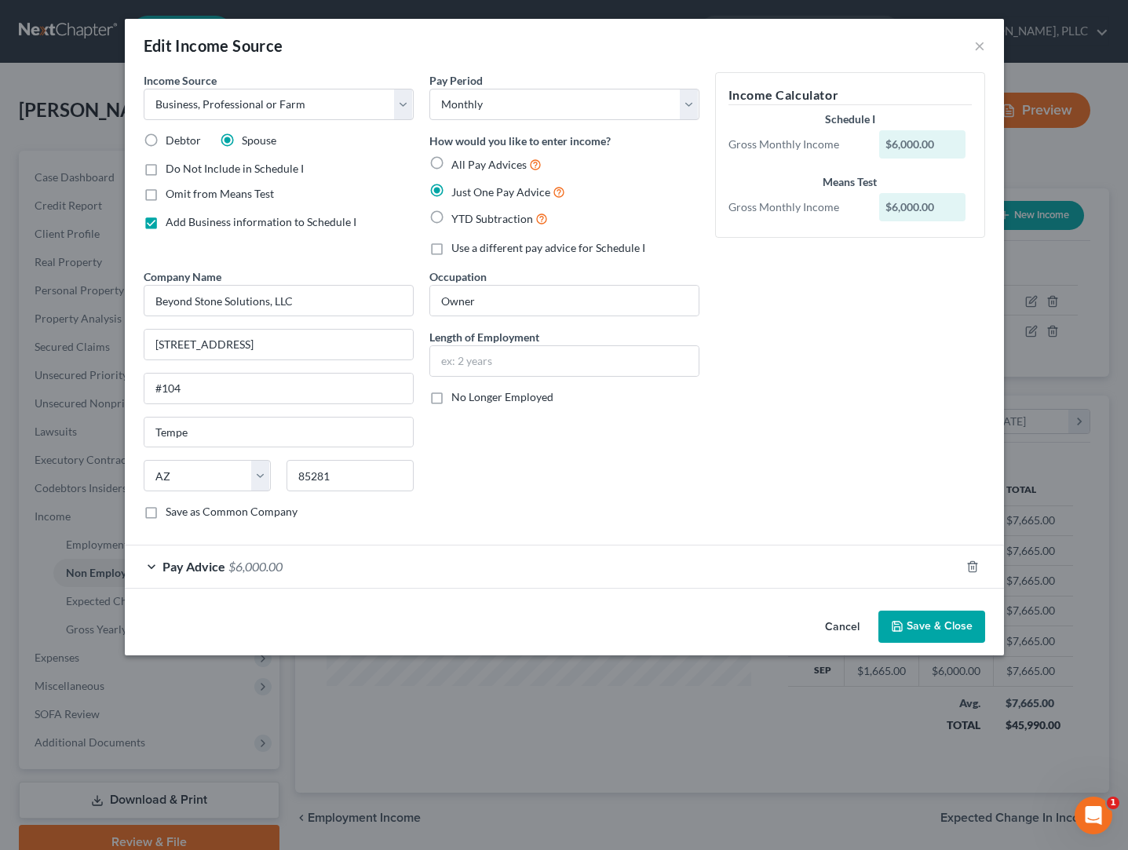
click at [238, 565] on span "$6,000.00" at bounding box center [256, 566] width 54 height 15
